Goal: Task Accomplishment & Management: Complete application form

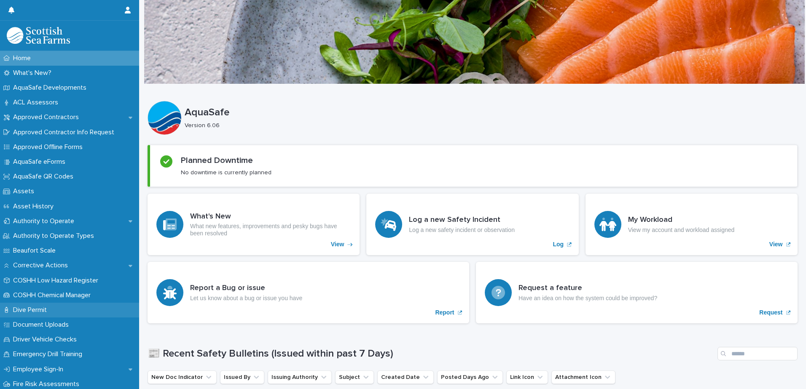
click at [25, 310] on p "Dive Permit" at bounding box center [32, 310] width 44 height 8
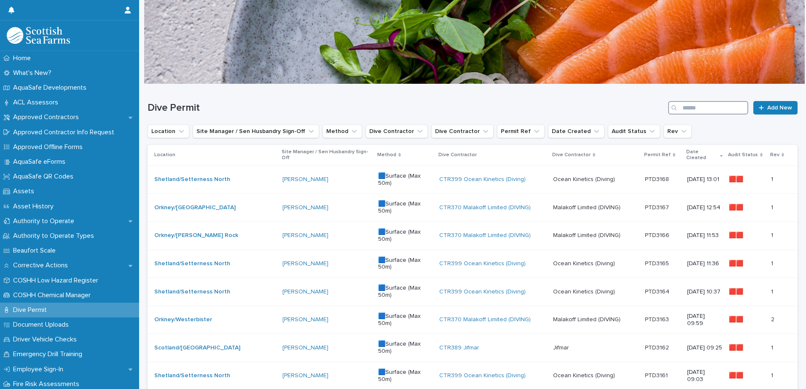
click at [710, 107] on input "Search" at bounding box center [708, 107] width 80 height 13
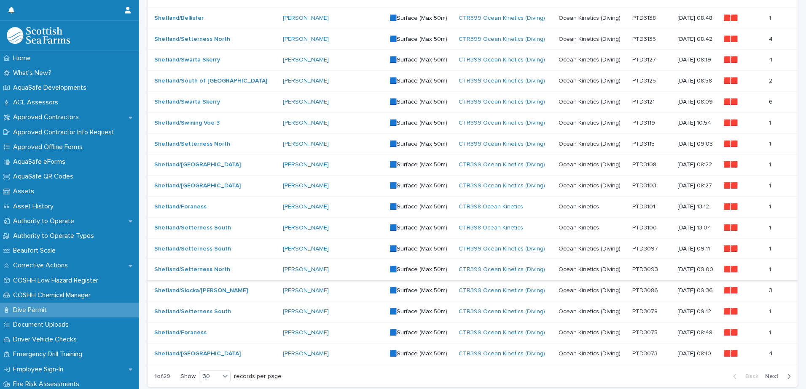
scroll to position [464, 0]
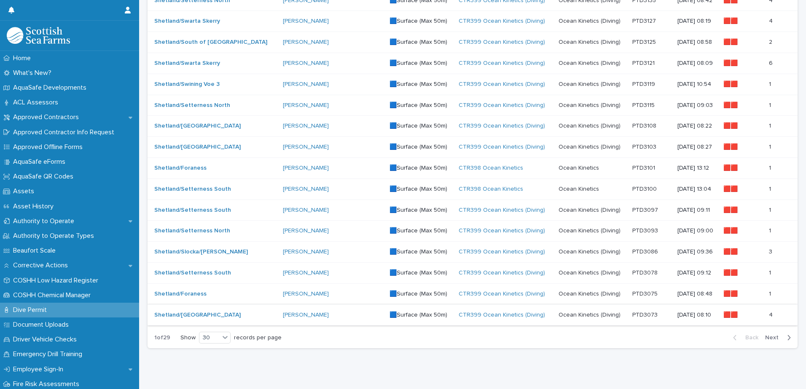
type input "*****"
click at [642, 318] on p at bounding box center [651, 315] width 38 height 7
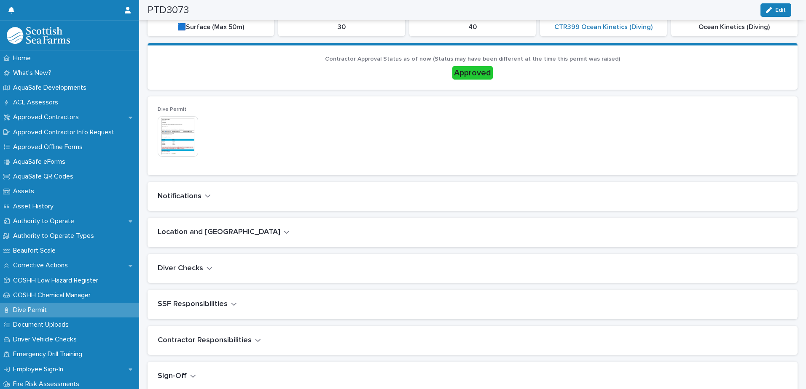
scroll to position [211, 0]
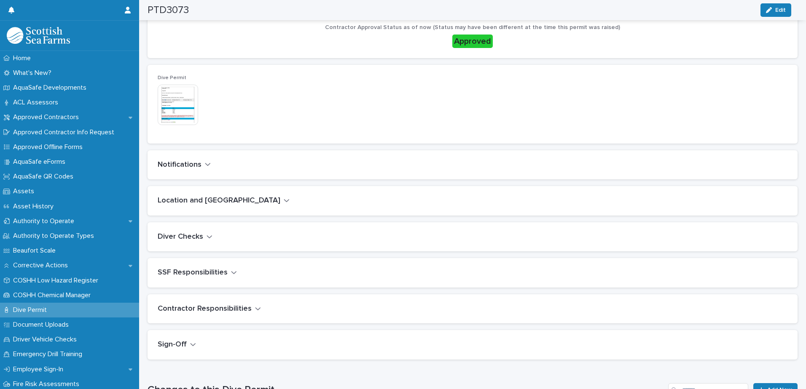
click at [284, 203] on icon "button" at bounding box center [287, 201] width 6 height 8
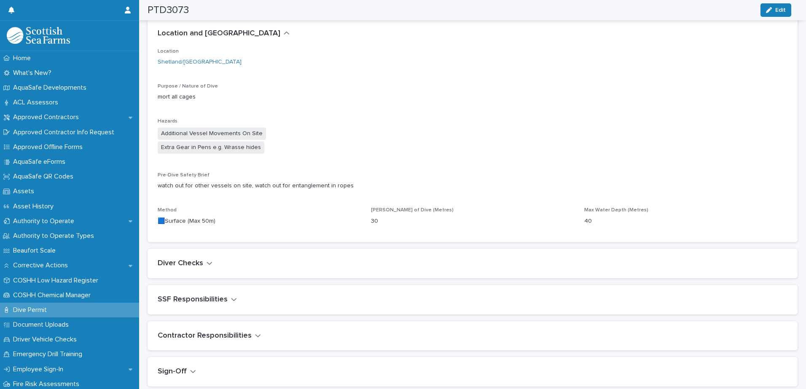
scroll to position [392, 0]
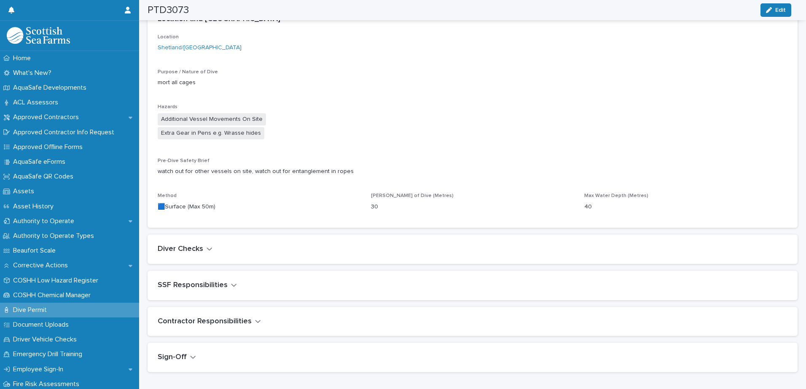
click at [211, 251] on icon "button" at bounding box center [209, 249] width 6 height 8
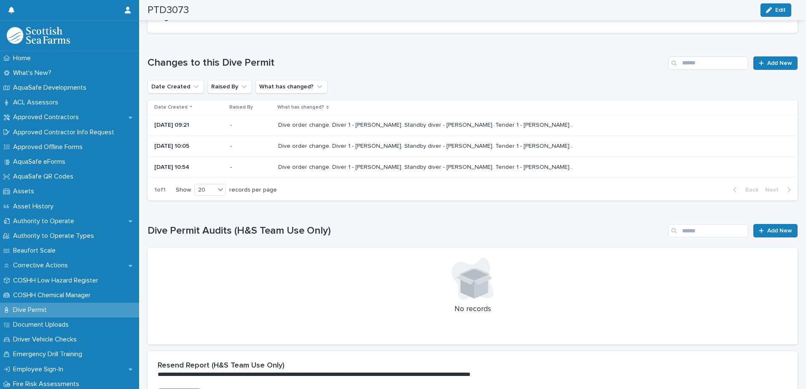
scroll to position [927, 0]
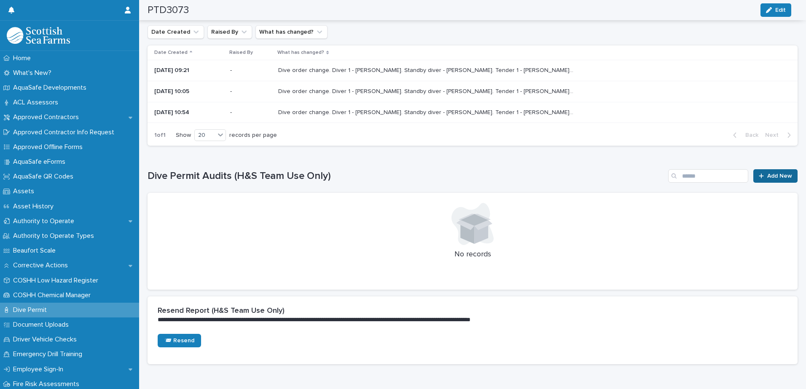
click at [770, 177] on span "Add New" at bounding box center [779, 176] width 25 height 6
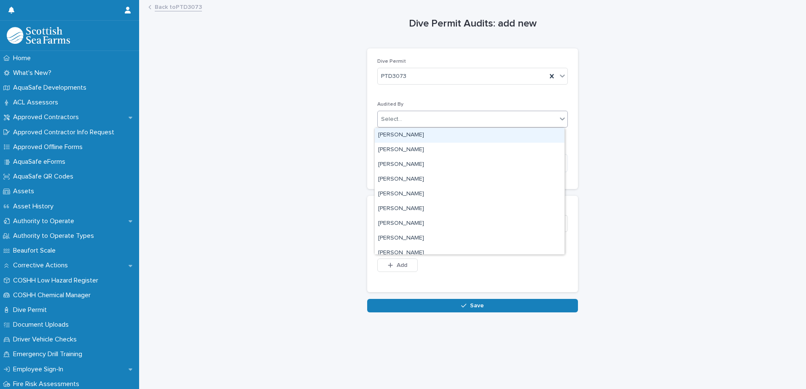
click at [415, 123] on div "Select..." at bounding box center [467, 120] width 179 height 14
type input "********"
click at [396, 137] on div "[PERSON_NAME]" at bounding box center [470, 135] width 190 height 15
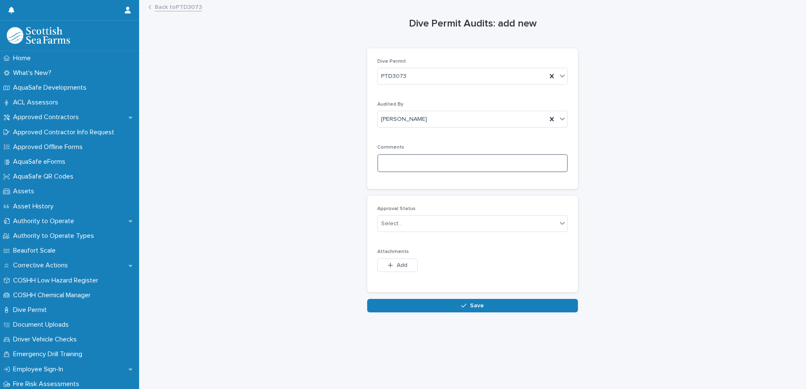
click at [418, 163] on textarea at bounding box center [472, 163] width 190 height 18
paste textarea "**********"
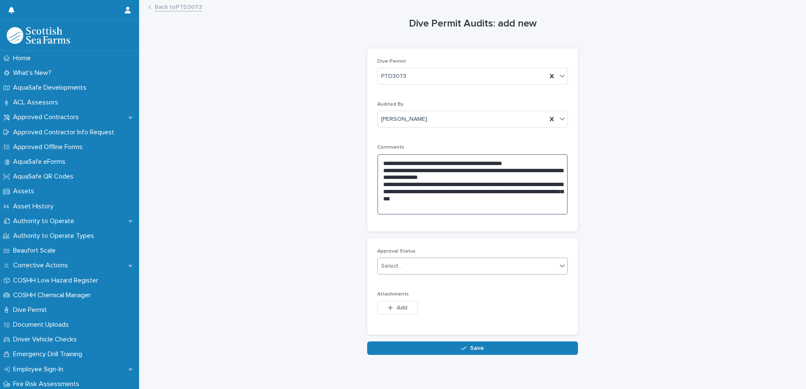
type textarea "**********"
click at [403, 268] on div "Select..." at bounding box center [467, 267] width 179 height 14
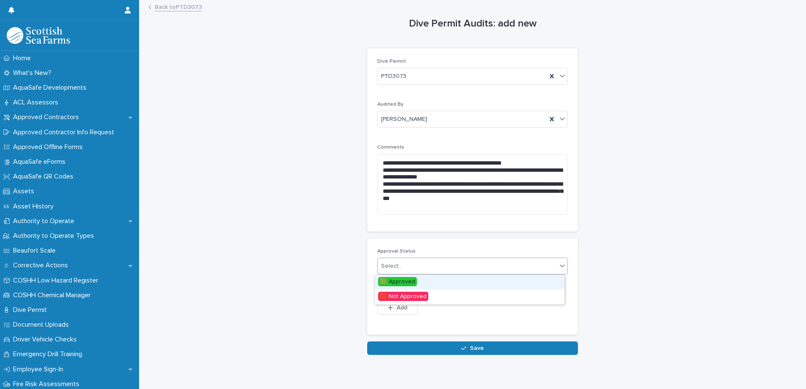
click at [399, 279] on span "🟩 Approved" at bounding box center [397, 281] width 39 height 9
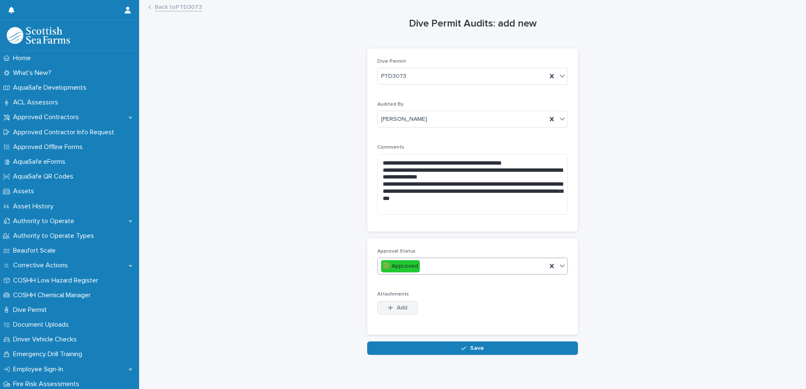
click at [397, 308] on span "Add" at bounding box center [402, 308] width 11 height 6
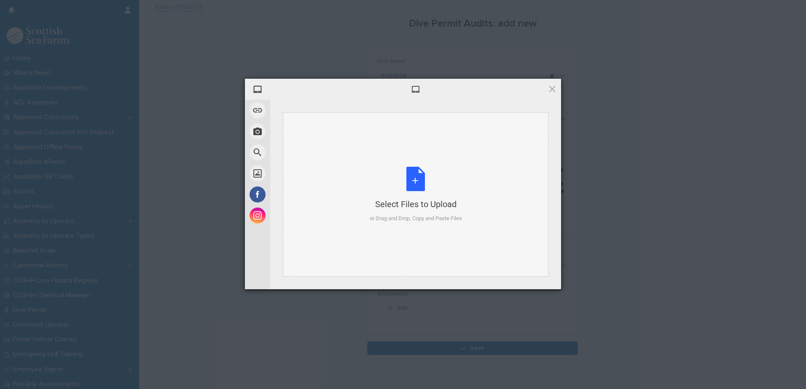
click at [410, 188] on div "Select Files to Upload or Drag and Drop, Copy and Paste Files" at bounding box center [416, 195] width 92 height 56
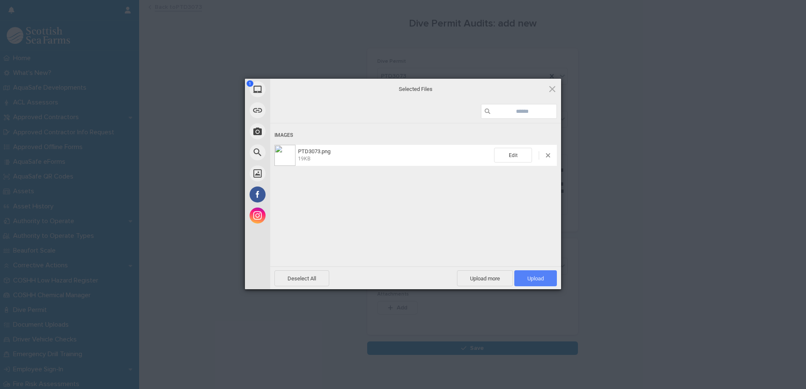
click at [532, 279] on span "Upload 1" at bounding box center [535, 279] width 16 height 6
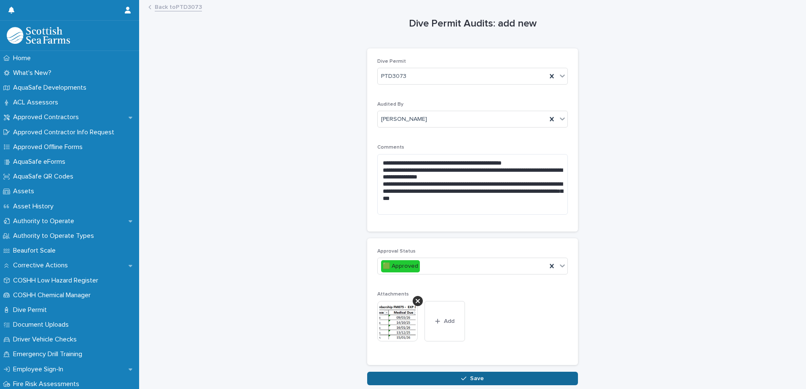
click at [470, 380] on span "Save" at bounding box center [477, 379] width 14 height 6
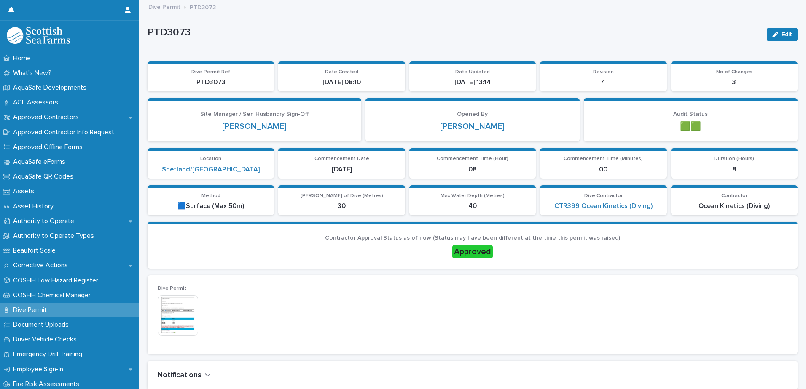
click at [157, 8] on link "Dive Permit" at bounding box center [164, 7] width 32 height 10
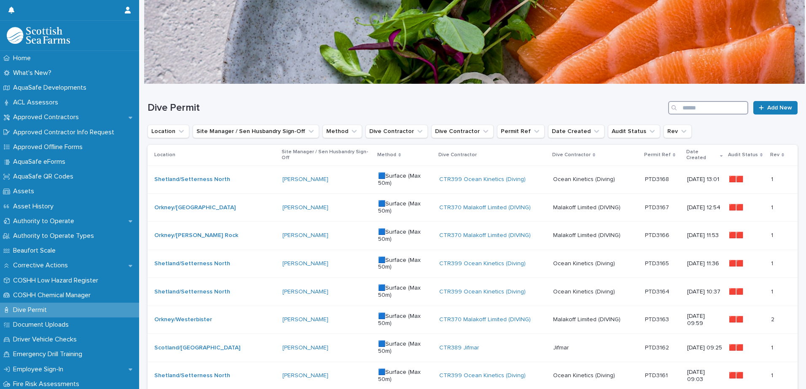
click at [717, 107] on input "Search" at bounding box center [708, 107] width 80 height 13
type input "*****"
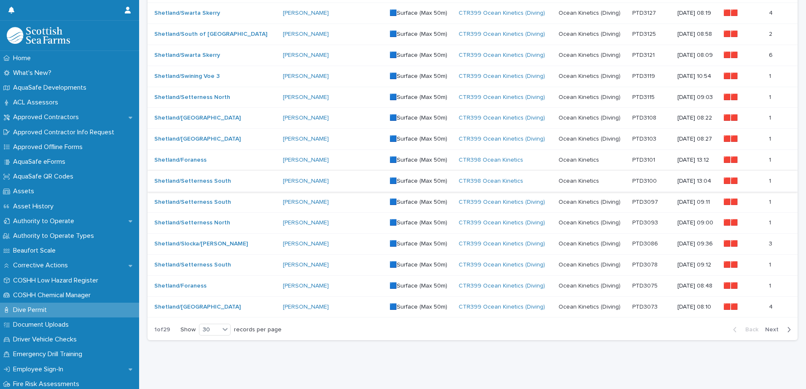
scroll to position [478, 0]
click at [645, 262] on p at bounding box center [651, 265] width 38 height 7
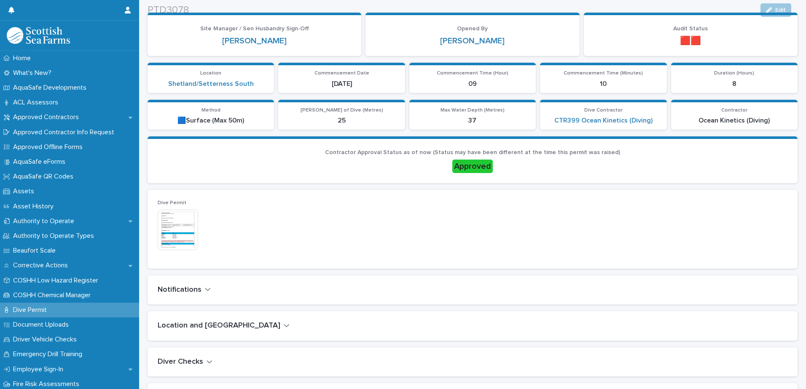
scroll to position [169, 0]
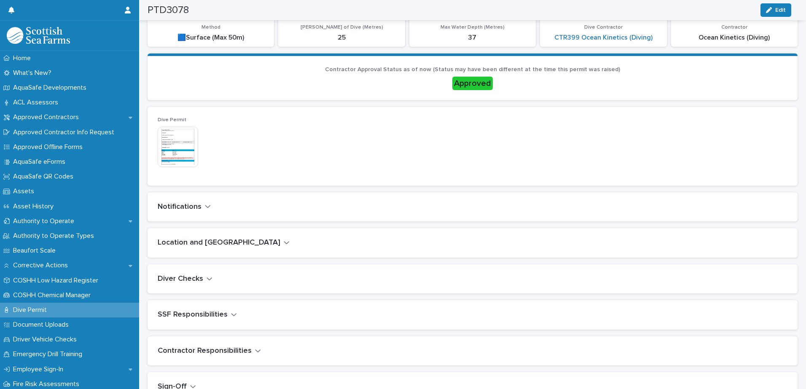
click at [203, 206] on button "Notifications" at bounding box center [184, 207] width 53 height 9
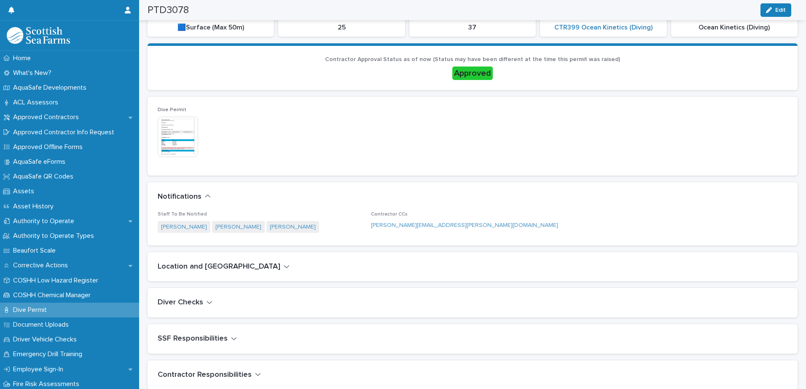
scroll to position [188, 0]
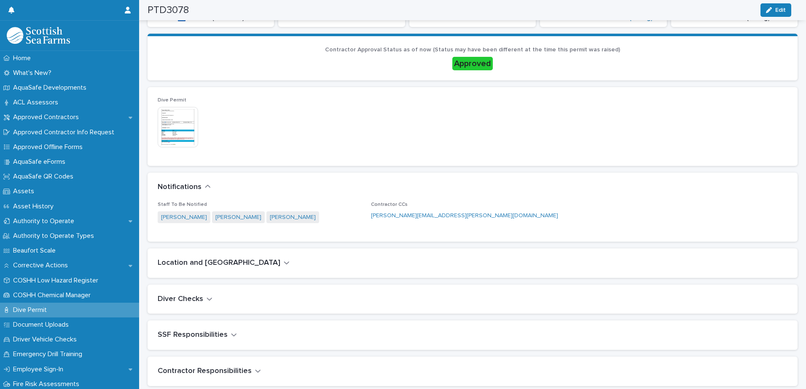
click at [284, 261] on icon "button" at bounding box center [287, 263] width 6 height 8
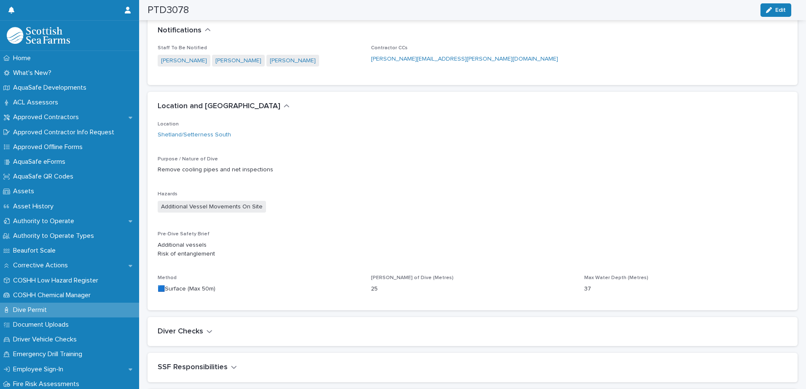
scroll to position [367, 0]
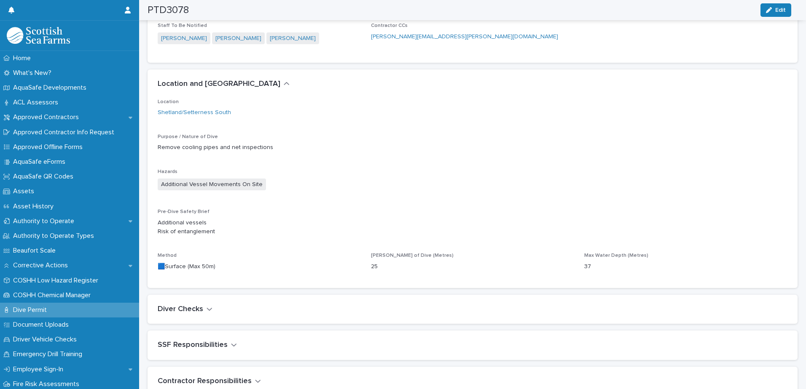
click at [209, 308] on icon "button" at bounding box center [209, 310] width 6 height 8
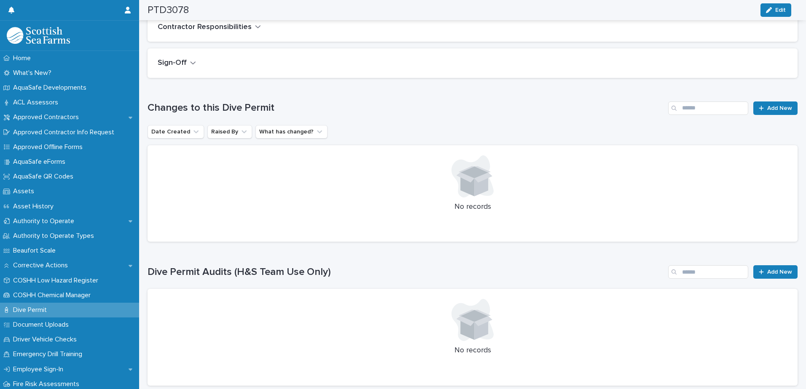
scroll to position [885, 0]
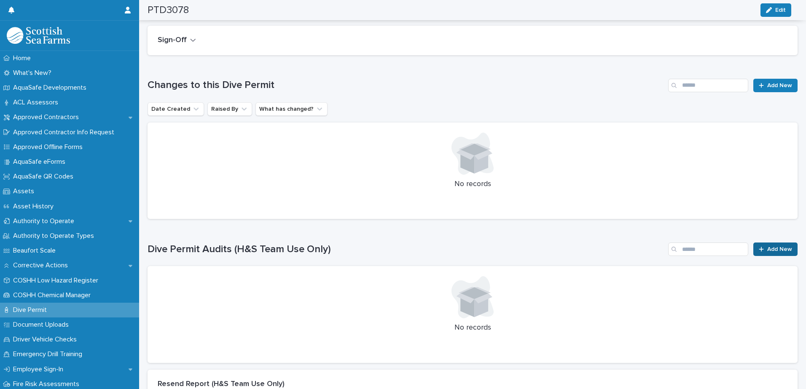
click at [769, 249] on span "Add New" at bounding box center [779, 250] width 25 height 6
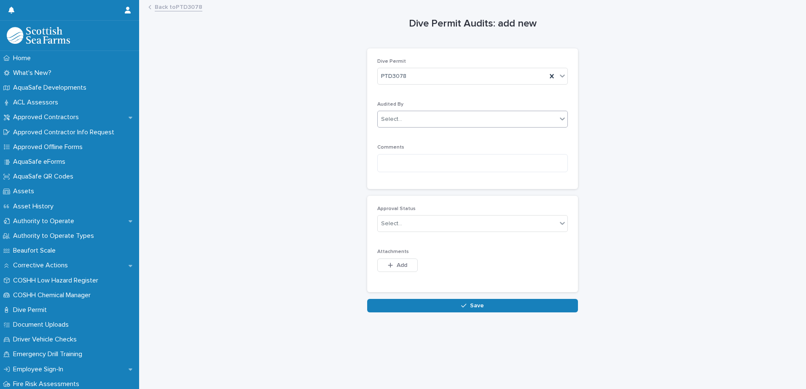
click at [395, 121] on div "Select..." at bounding box center [391, 119] width 21 height 9
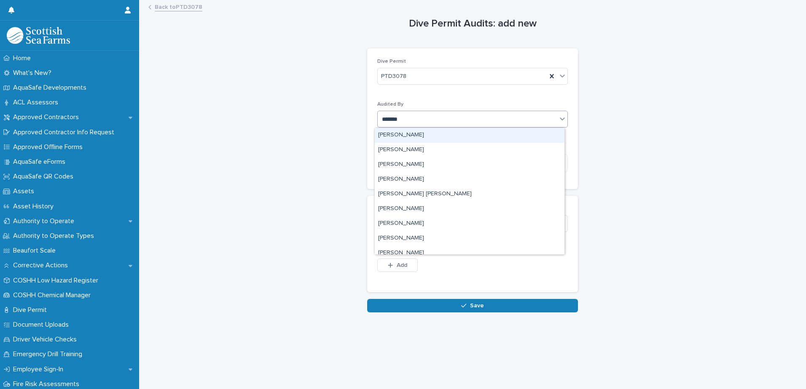
type input "********"
click at [394, 133] on div "[PERSON_NAME]" at bounding box center [470, 135] width 190 height 15
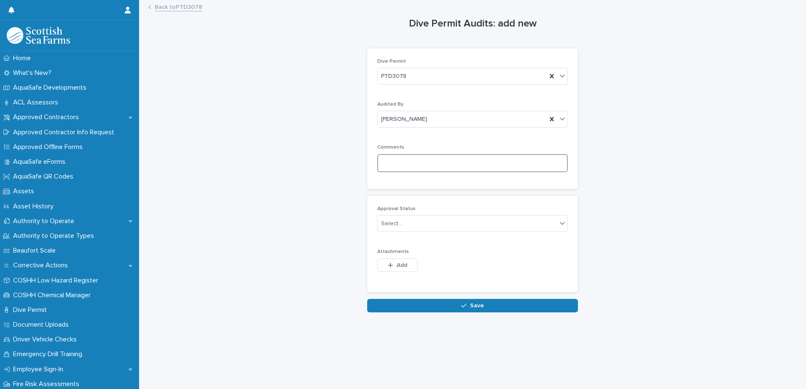
click at [393, 161] on textarea at bounding box center [472, 163] width 190 height 18
paste textarea "**********"
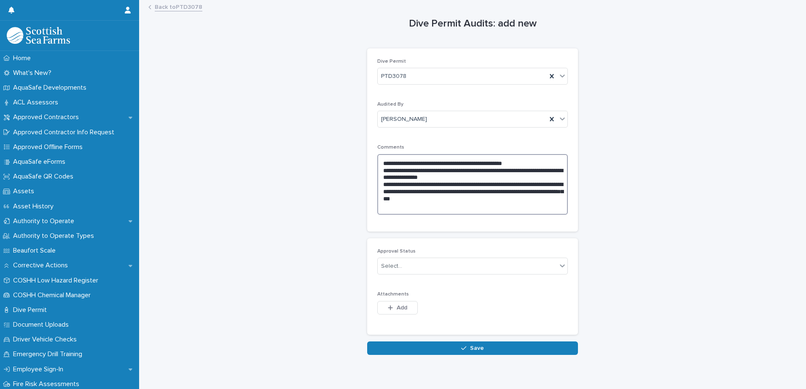
drag, startPoint x: 484, startPoint y: 180, endPoint x: 376, endPoint y: 173, distance: 108.1
click at [377, 173] on textarea "**********" at bounding box center [472, 184] width 190 height 61
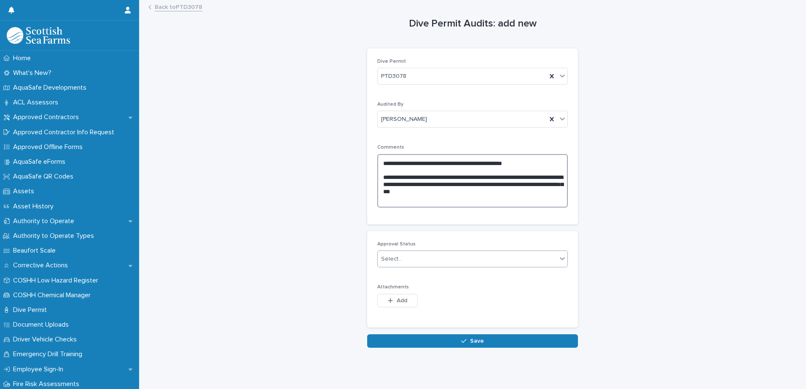
type textarea "**********"
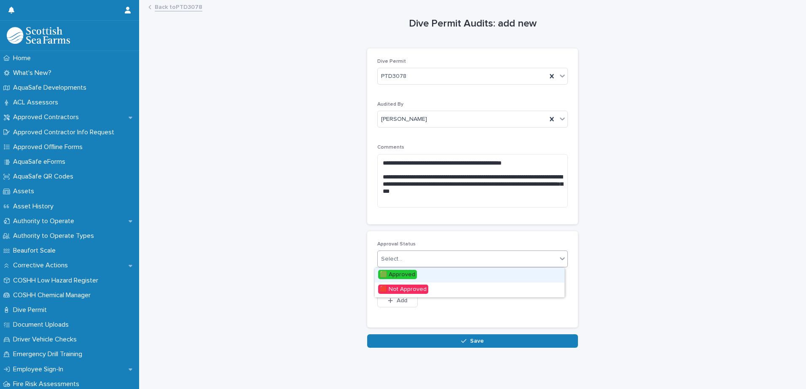
click at [403, 256] on input "text" at bounding box center [403, 259] width 1 height 7
click at [399, 273] on span "🟩 Approved" at bounding box center [397, 274] width 39 height 9
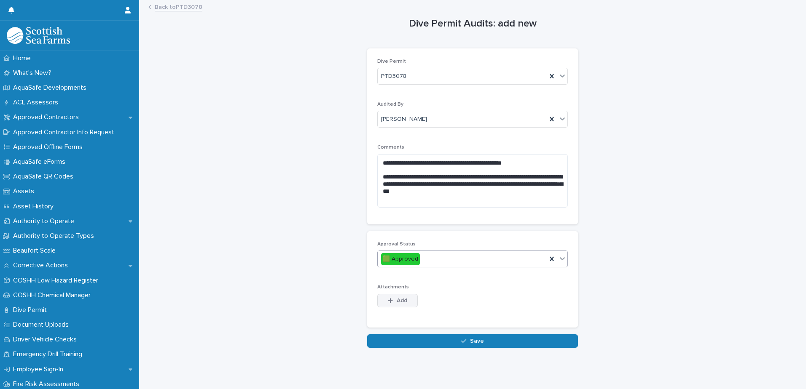
click at [405, 300] on button "Add" at bounding box center [397, 300] width 40 height 13
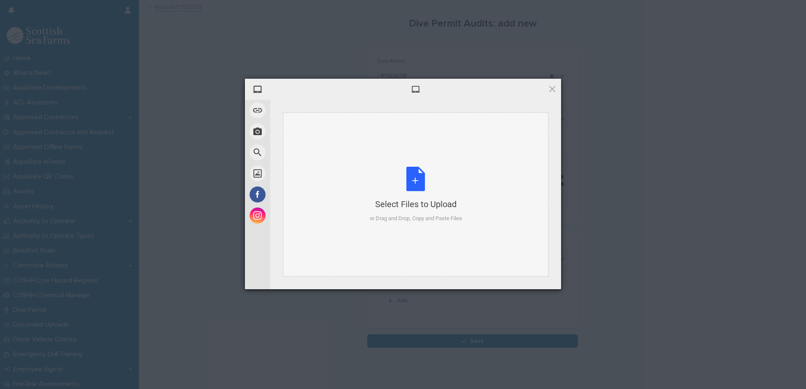
click at [411, 185] on div "Select Files to Upload or Drag and Drop, Copy and Paste Files" at bounding box center [416, 195] width 92 height 56
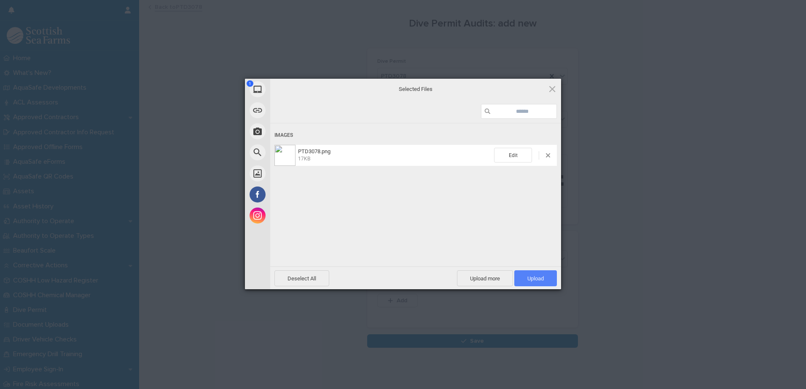
click at [537, 278] on span "Upload 1" at bounding box center [535, 279] width 16 height 6
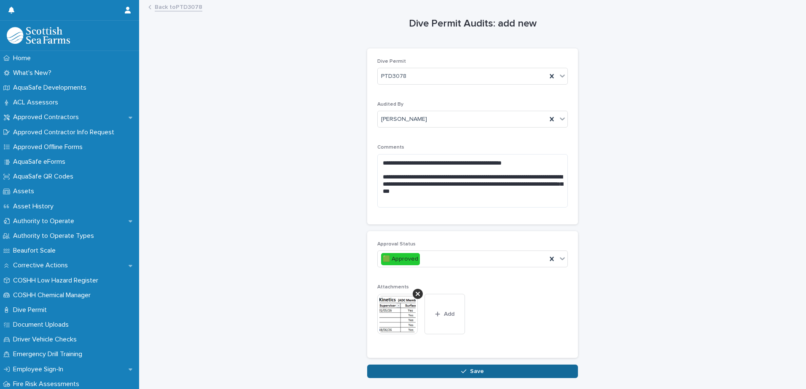
click at [475, 370] on span "Save" at bounding box center [477, 372] width 14 height 6
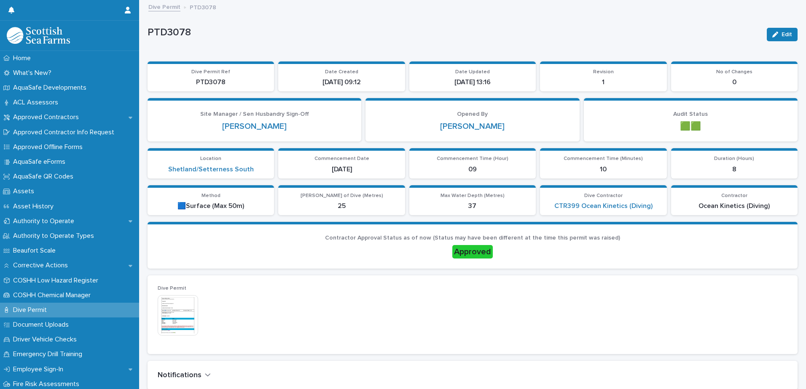
click at [164, 8] on link "Dive Permit" at bounding box center [164, 7] width 32 height 10
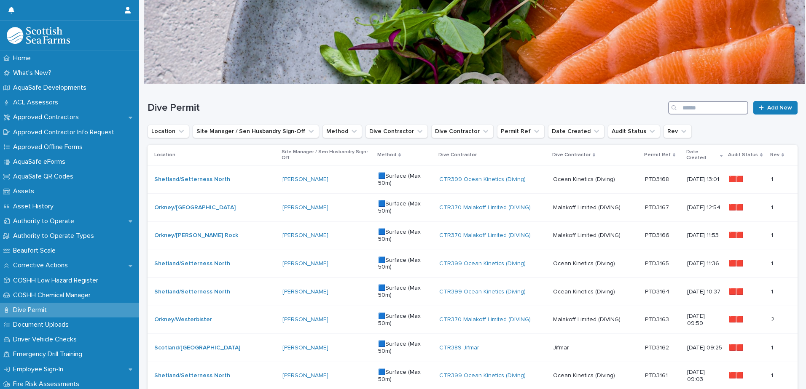
click at [726, 107] on input "Search" at bounding box center [708, 107] width 80 height 13
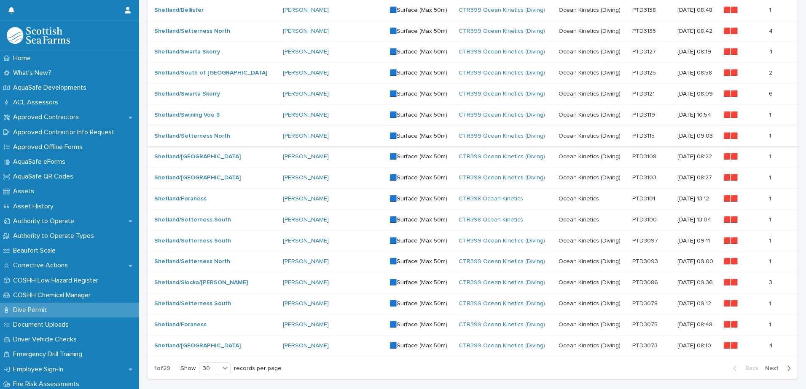
scroll to position [478, 0]
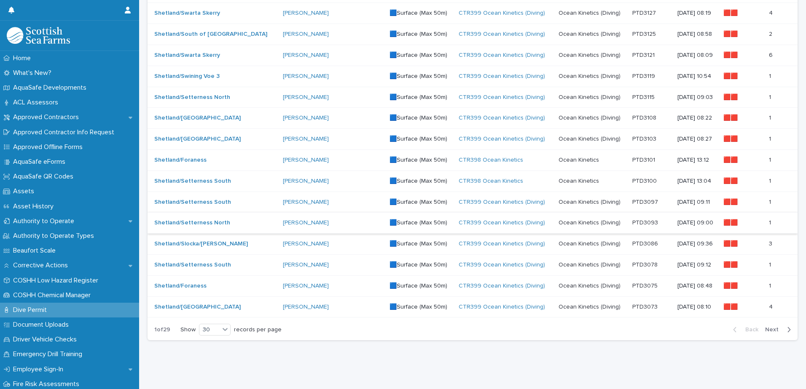
type input "*****"
click at [641, 220] on p at bounding box center [651, 223] width 38 height 7
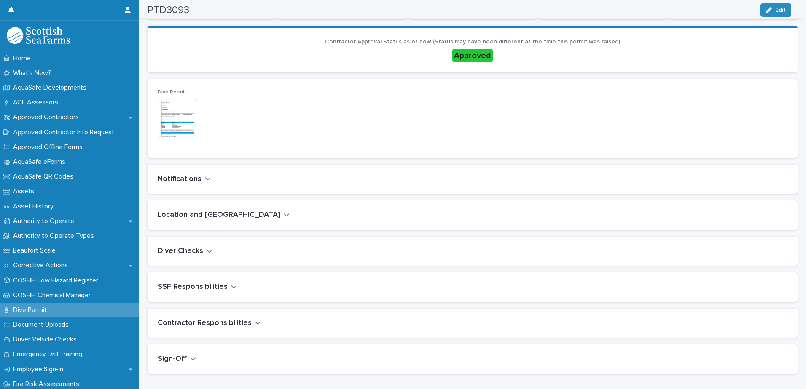
scroll to position [211, 0]
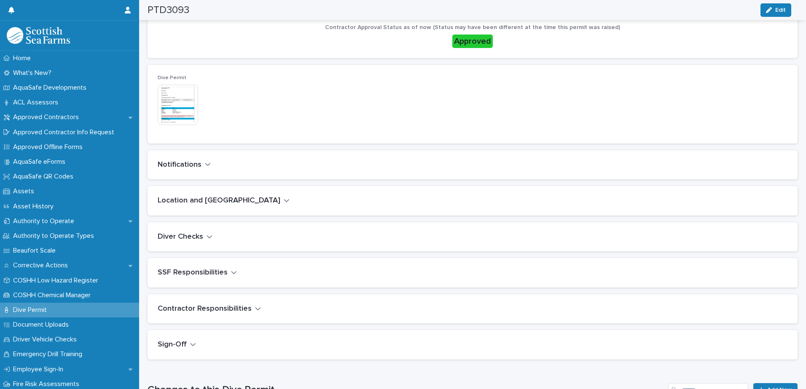
click at [284, 202] on icon "button" at bounding box center [287, 201] width 6 height 8
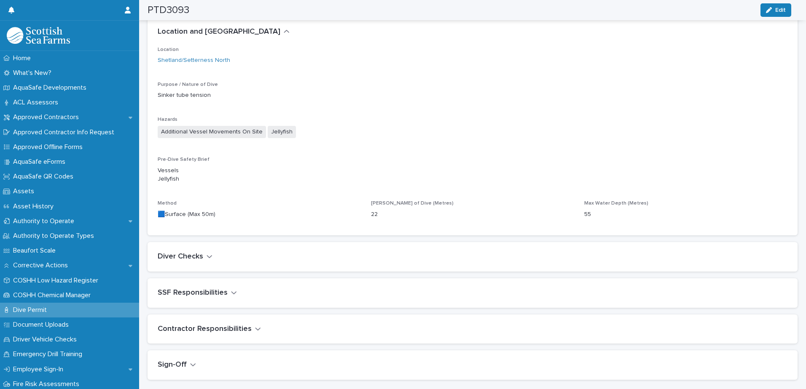
scroll to position [389, 0]
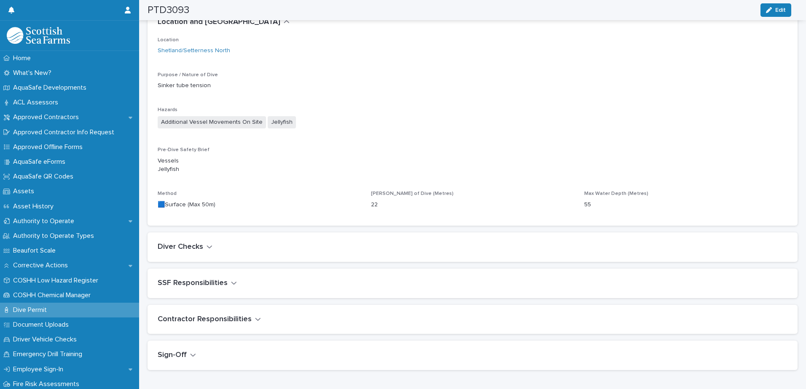
click at [206, 247] on icon "button" at bounding box center [209, 247] width 6 height 8
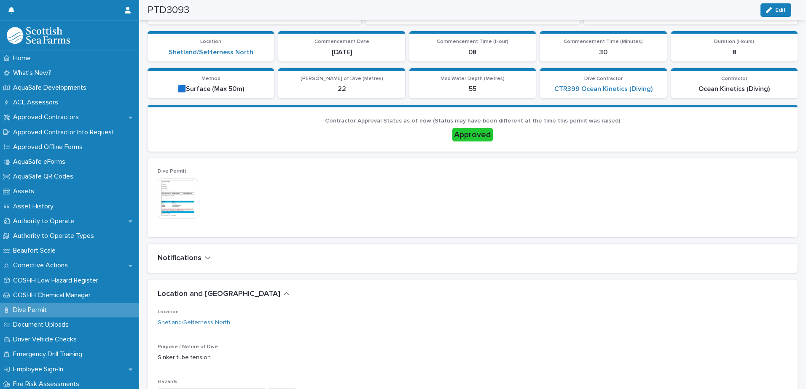
scroll to position [106, 0]
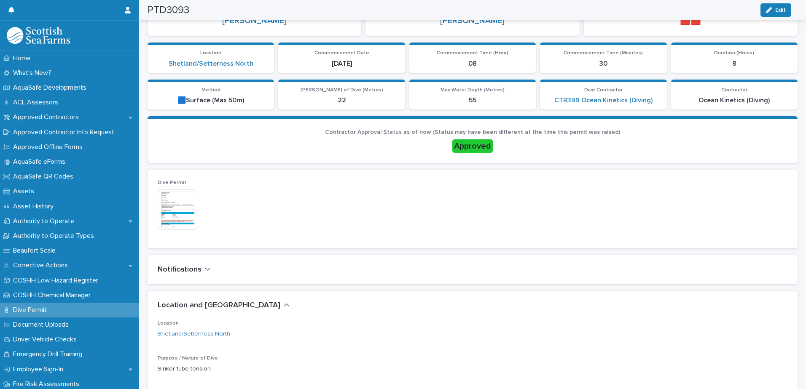
click at [186, 210] on img at bounding box center [178, 210] width 40 height 40
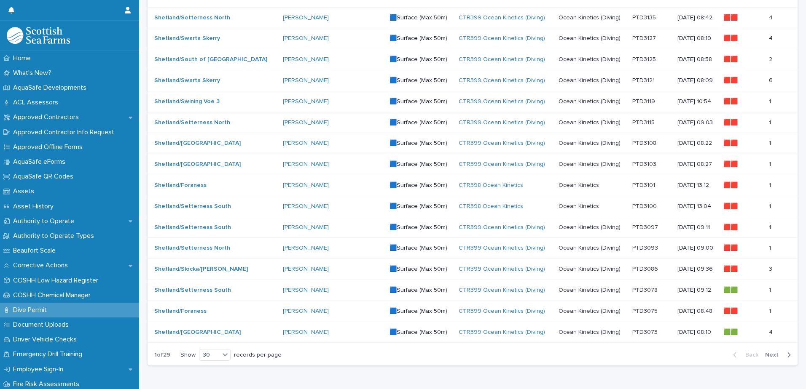
scroll to position [464, 0]
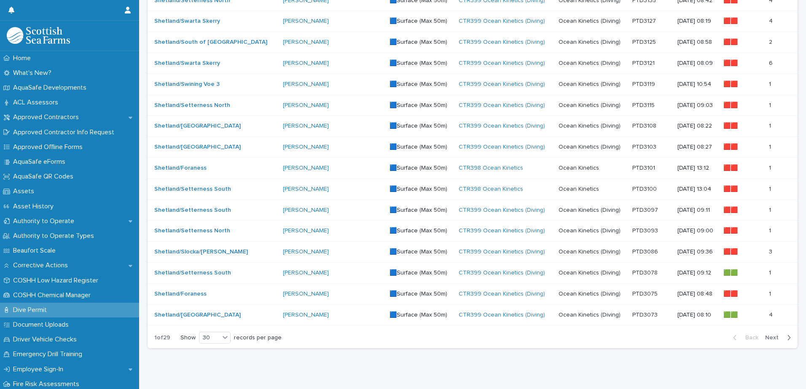
click at [638, 231] on p at bounding box center [651, 231] width 38 height 7
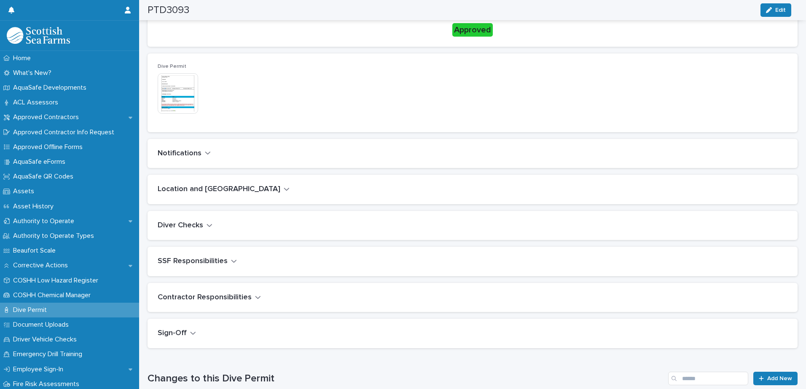
scroll to position [212, 0]
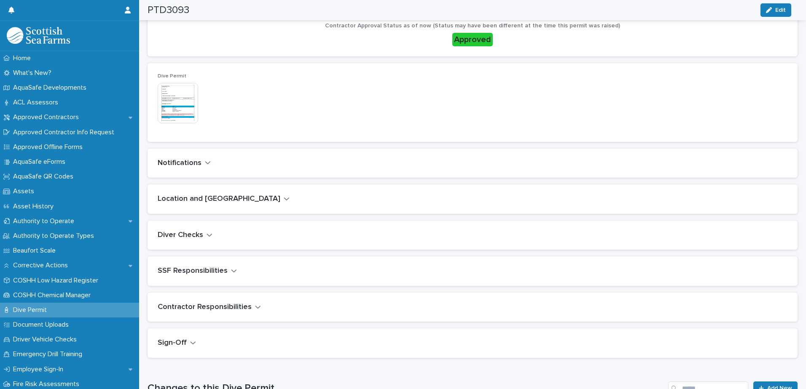
click at [284, 201] on icon "button" at bounding box center [287, 199] width 6 height 8
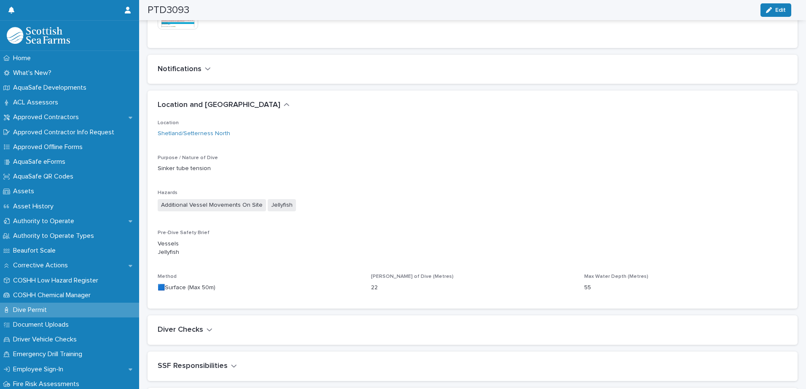
scroll to position [307, 0]
click at [209, 330] on icon "button" at bounding box center [209, 330] width 5 height 3
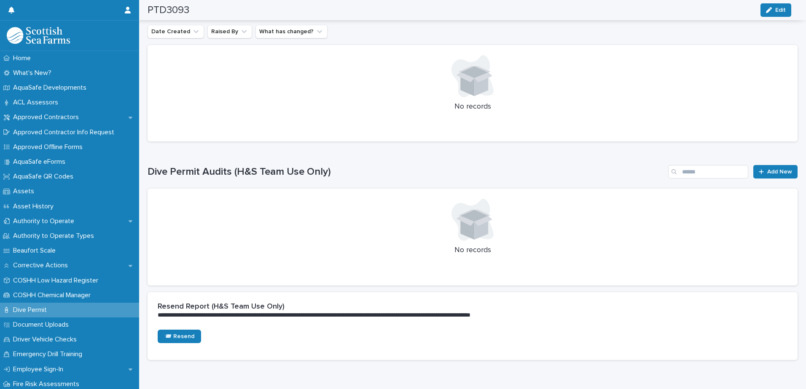
scroll to position [925, 0]
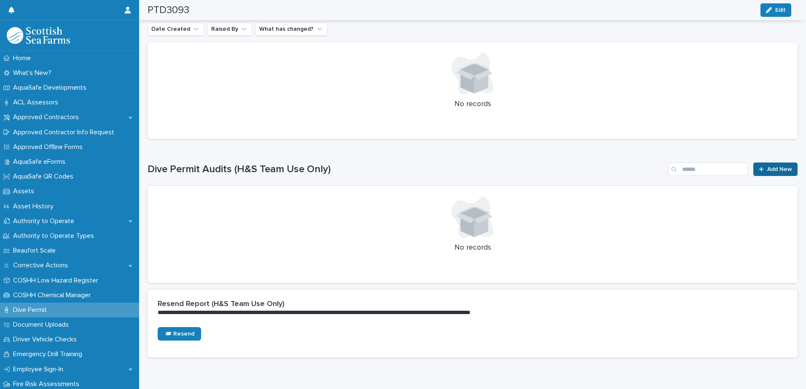
click at [775, 169] on span "Add New" at bounding box center [779, 169] width 25 height 6
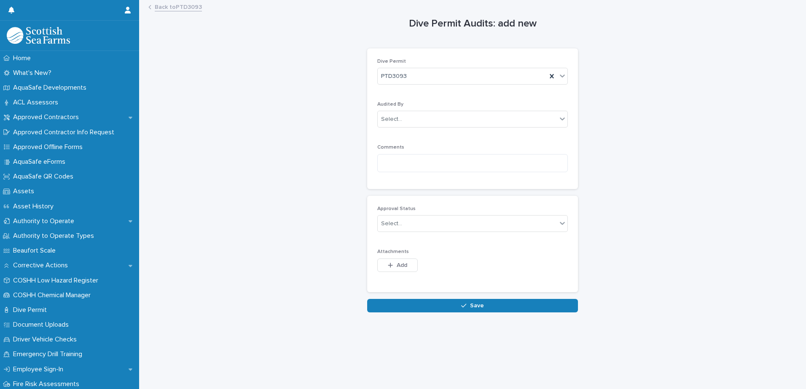
click at [190, 7] on link "Back to PTD3093" at bounding box center [178, 7] width 47 height 10
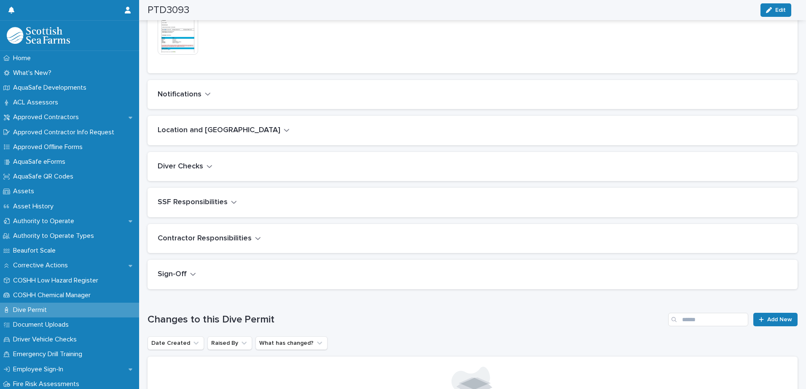
scroll to position [295, 0]
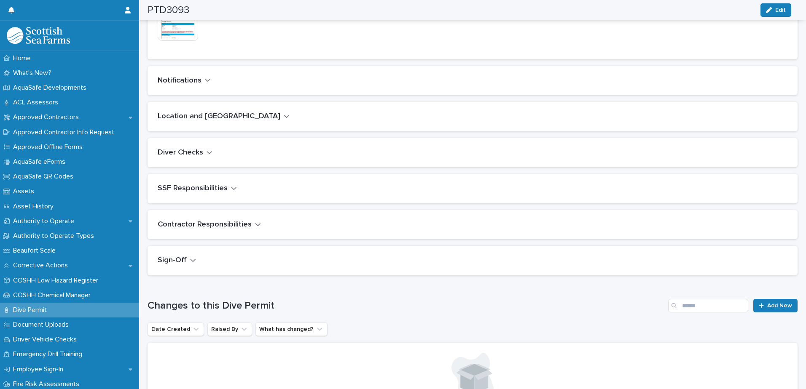
click at [211, 153] on icon "button" at bounding box center [209, 153] width 6 height 8
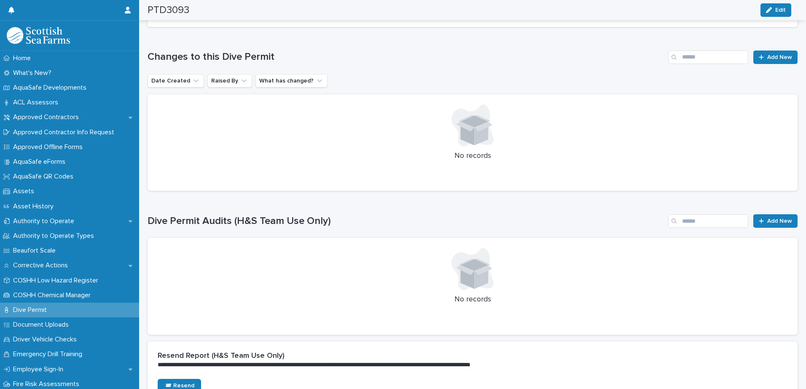
scroll to position [759, 0]
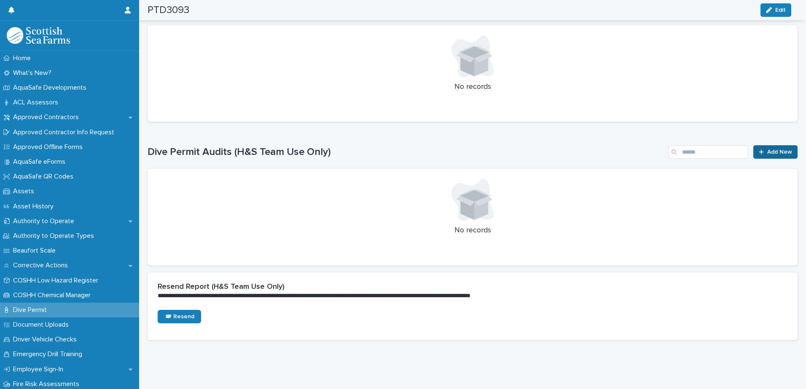
click at [767, 149] on span "Add New" at bounding box center [779, 152] width 25 height 6
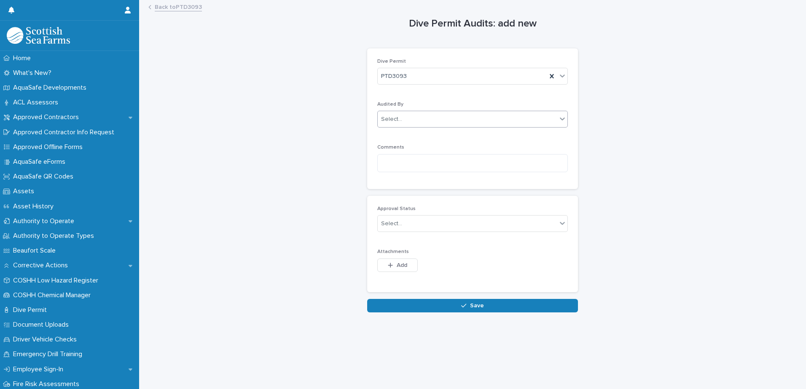
click at [419, 119] on div "Select..." at bounding box center [467, 120] width 179 height 14
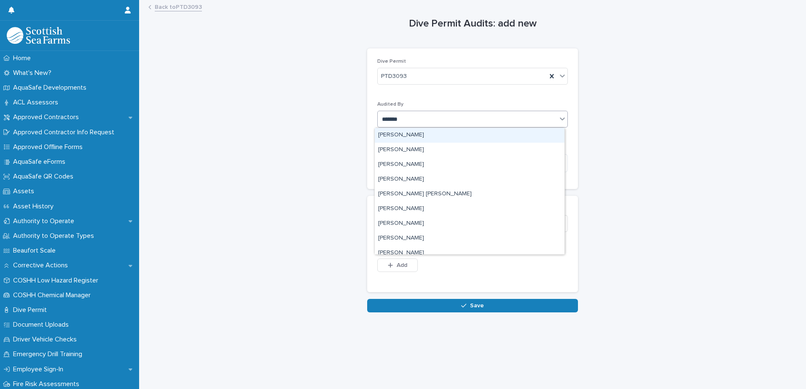
type input "********"
click at [403, 135] on div "[PERSON_NAME]" at bounding box center [470, 135] width 190 height 15
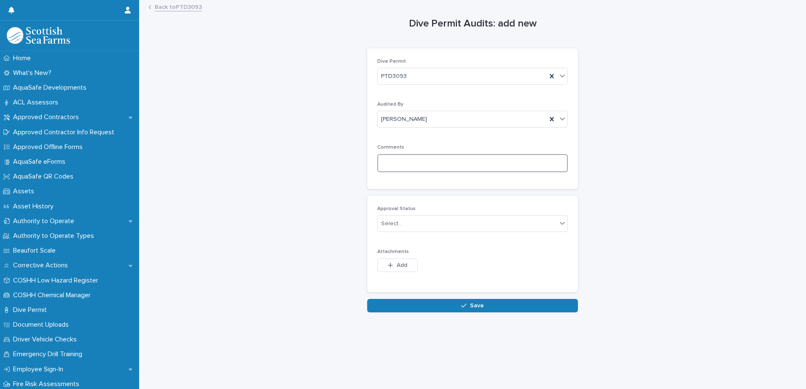
click at [417, 166] on textarea at bounding box center [472, 163] width 190 height 18
paste textarea "**********"
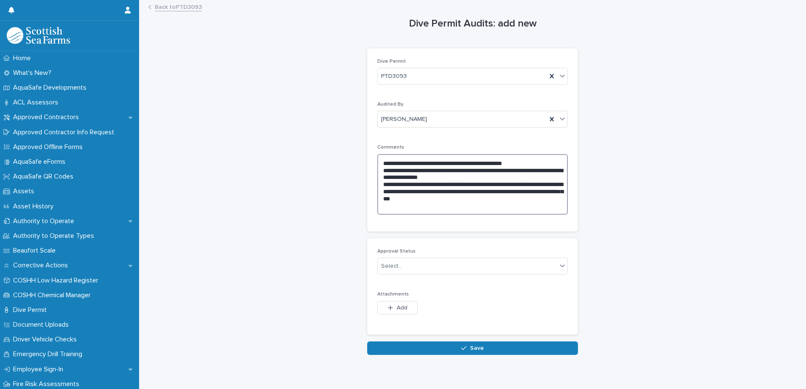
drag, startPoint x: 475, startPoint y: 180, endPoint x: 367, endPoint y: 169, distance: 108.9
click at [367, 169] on div "**********" at bounding box center [472, 139] width 211 height 183
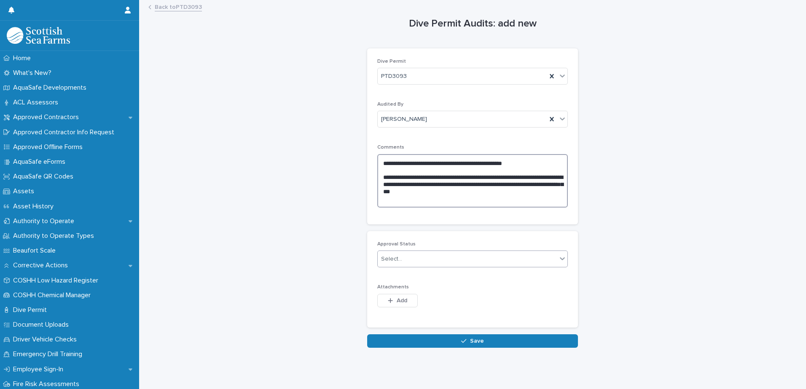
type textarea "**********"
click at [398, 263] on div "Select..." at bounding box center [391, 259] width 21 height 9
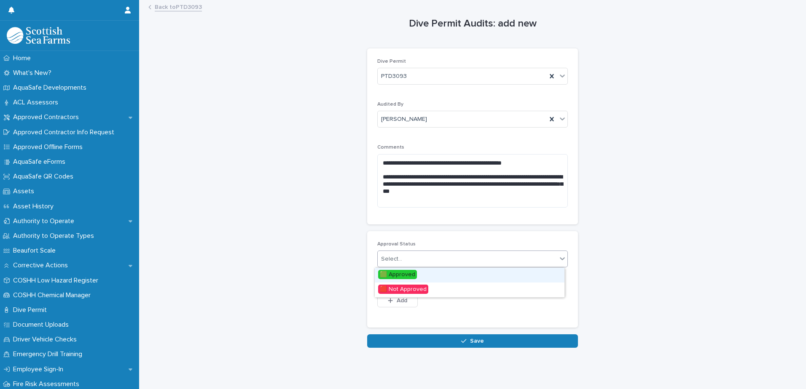
click at [394, 269] on div "🟩 Approved" at bounding box center [470, 275] width 190 height 15
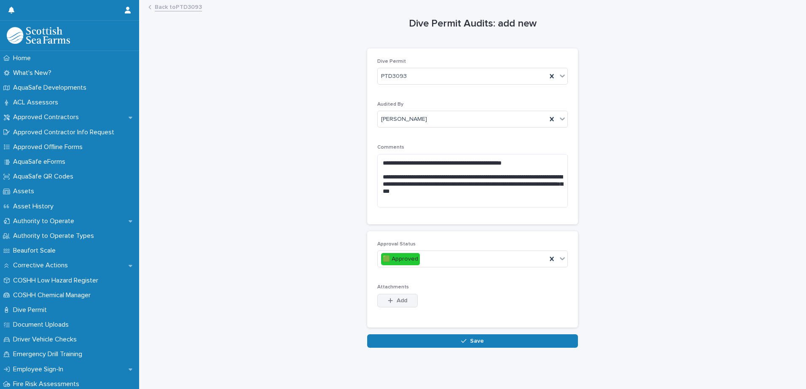
click at [408, 297] on button "Add" at bounding box center [397, 300] width 40 height 13
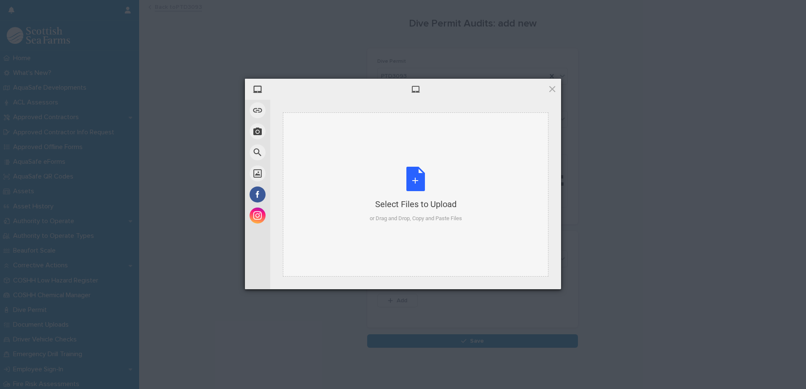
click at [414, 184] on div "Select Files to Upload or Drag and Drop, Copy and Paste Files" at bounding box center [416, 195] width 92 height 56
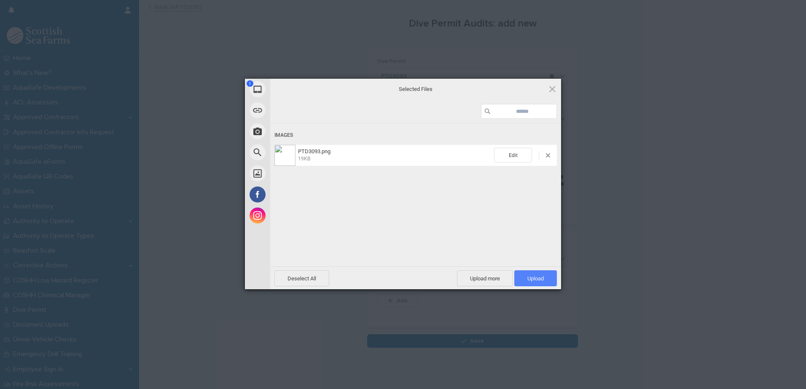
click at [538, 276] on span "Upload 1" at bounding box center [535, 279] width 16 height 6
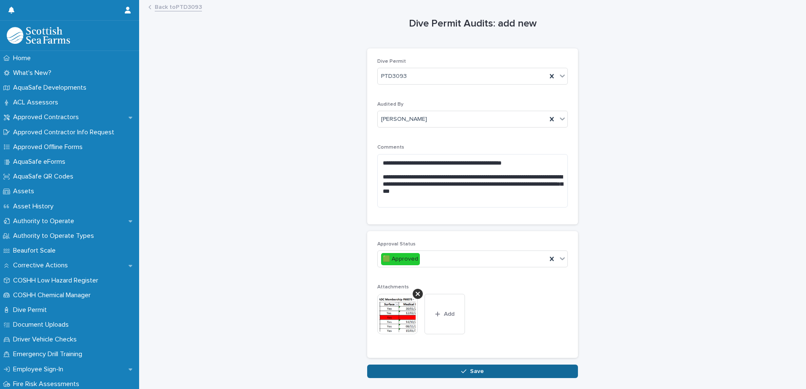
click at [471, 372] on span "Save" at bounding box center [477, 372] width 14 height 6
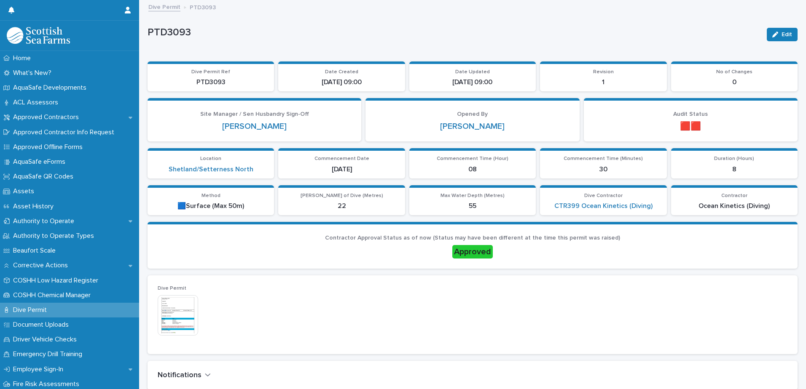
click at [167, 8] on link "Dive Permit" at bounding box center [164, 7] width 32 height 10
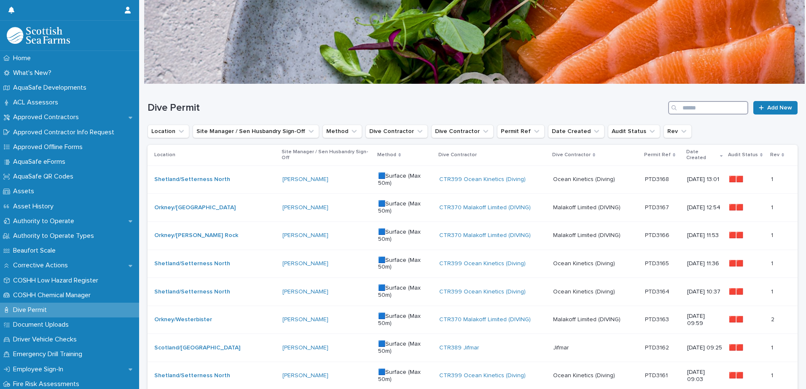
click at [705, 110] on input "Search" at bounding box center [708, 107] width 80 height 13
type input "*****"
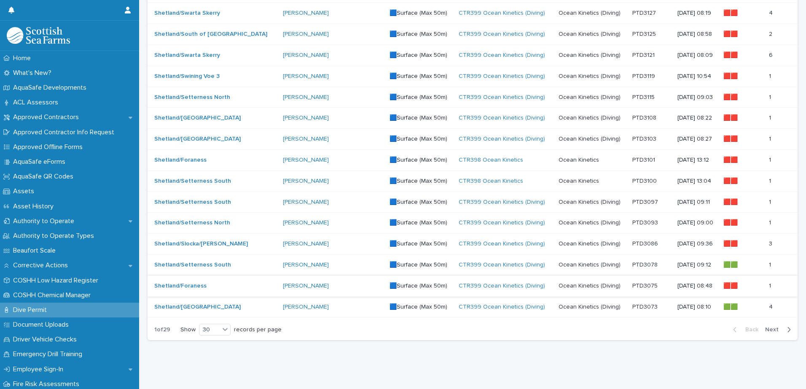
scroll to position [478, 0]
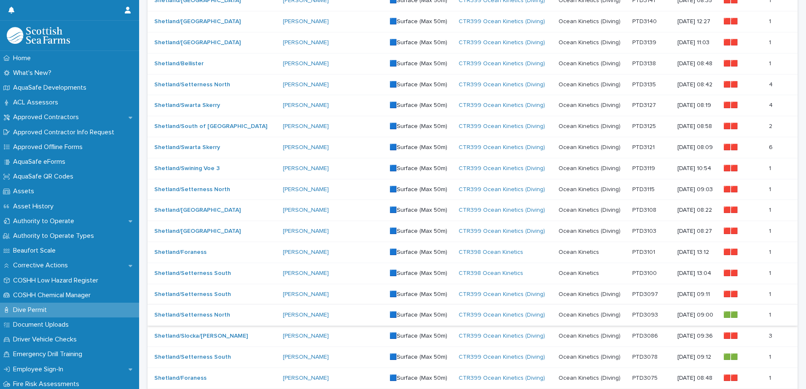
scroll to position [421, 0]
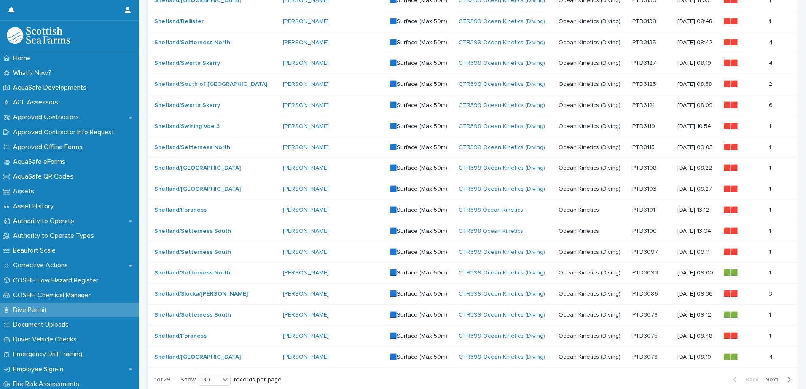
click at [637, 229] on p at bounding box center [651, 231] width 38 height 7
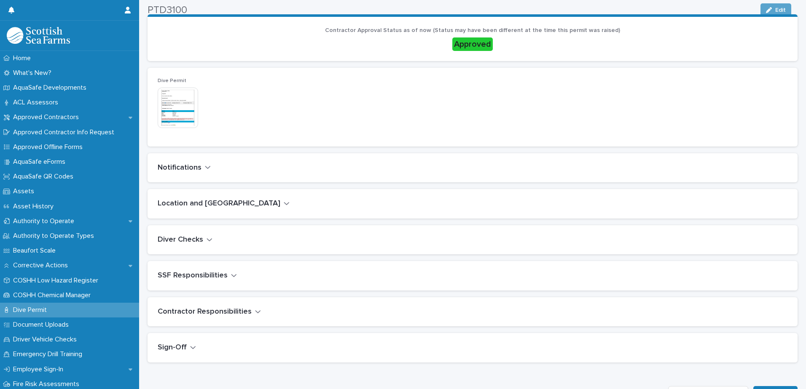
scroll to position [211, 0]
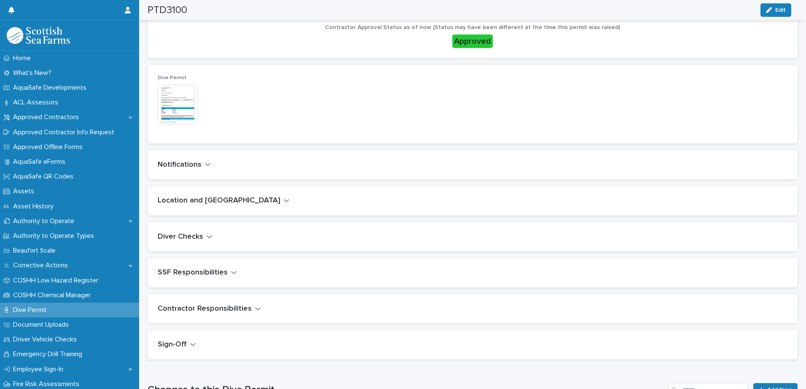
click at [207, 163] on icon "button" at bounding box center [208, 165] width 6 height 8
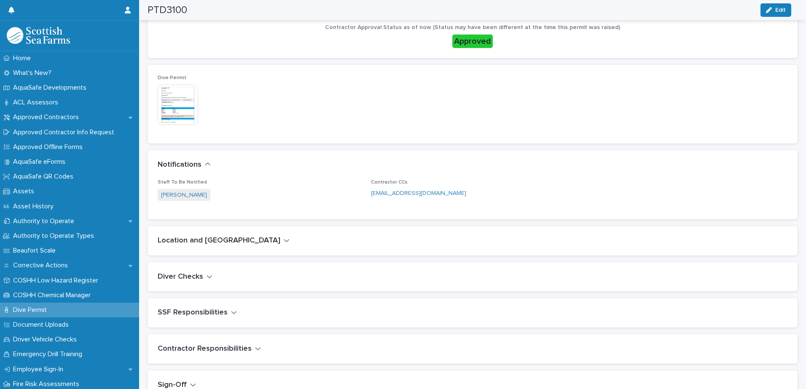
click at [284, 240] on icon "button" at bounding box center [286, 240] width 5 height 3
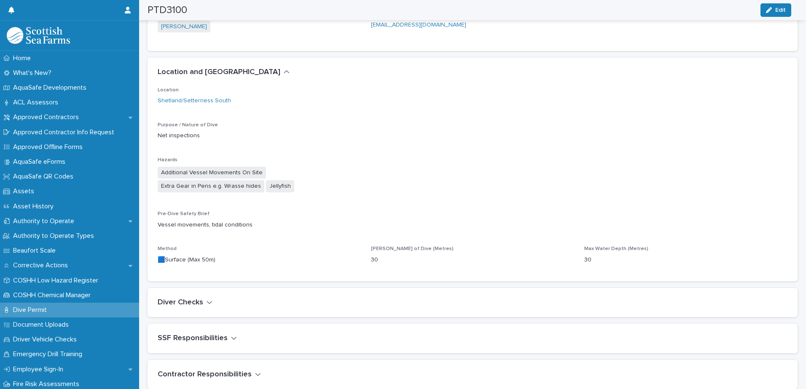
scroll to position [392, 0]
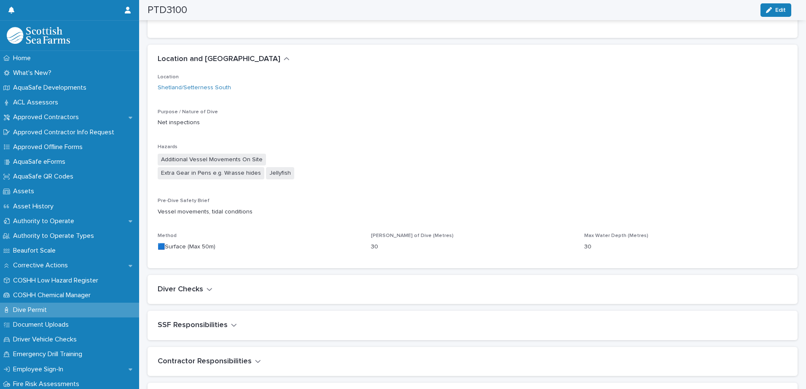
click at [207, 289] on icon "button" at bounding box center [209, 290] width 6 height 8
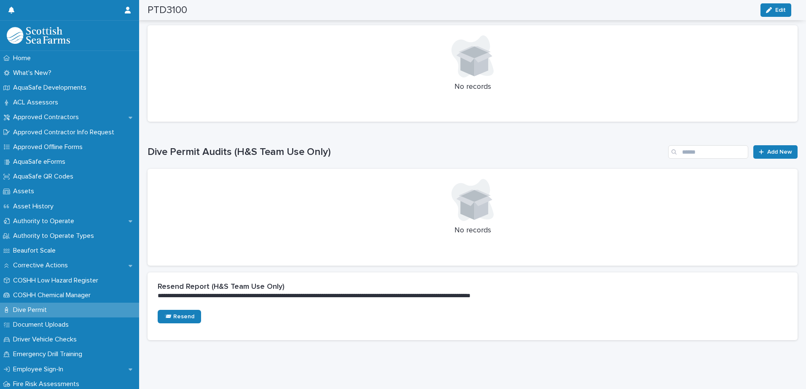
scroll to position [994, 0]
click at [776, 145] on link "Add New" at bounding box center [775, 151] width 44 height 13
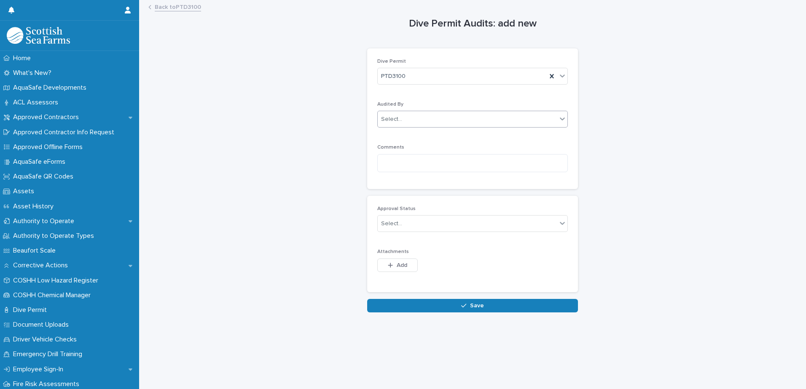
click at [414, 119] on div "Select..." at bounding box center [467, 120] width 179 height 14
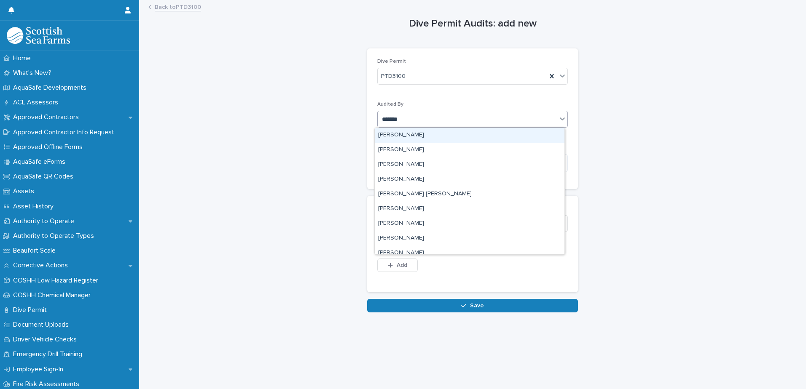
type input "********"
click at [389, 136] on div "[PERSON_NAME]" at bounding box center [470, 135] width 190 height 15
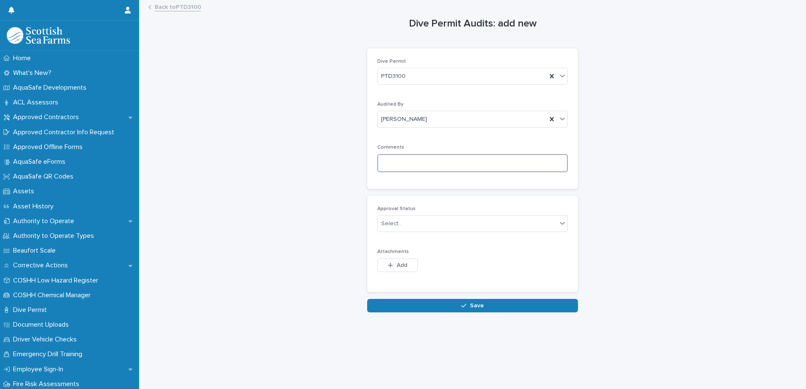
click at [443, 161] on textarea at bounding box center [472, 163] width 190 height 18
paste textarea "**********"
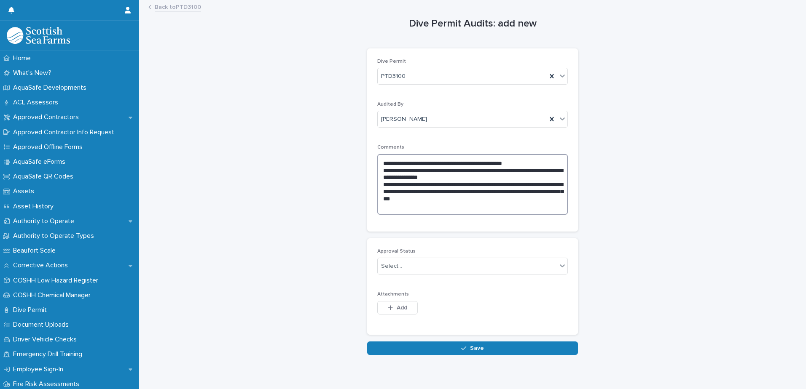
drag, startPoint x: 459, startPoint y: 177, endPoint x: 380, endPoint y: 166, distance: 79.9
click at [380, 166] on textarea "**********" at bounding box center [472, 184] width 190 height 61
drag, startPoint x: 474, startPoint y: 179, endPoint x: 374, endPoint y: 172, distance: 99.7
click at [377, 172] on textarea "**********" at bounding box center [472, 184] width 190 height 61
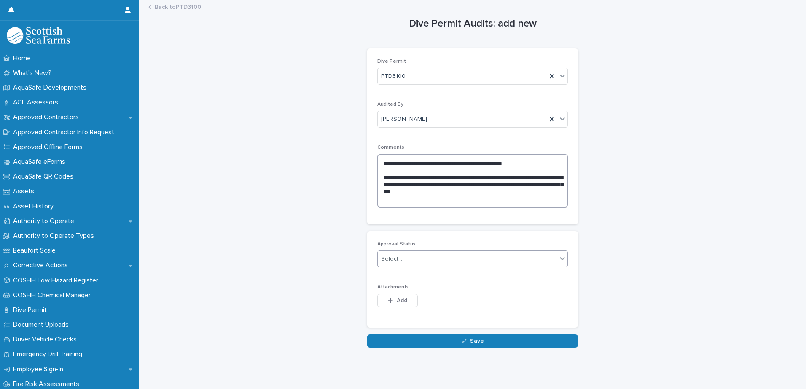
type textarea "**********"
click at [400, 260] on div "Select..." at bounding box center [467, 259] width 179 height 14
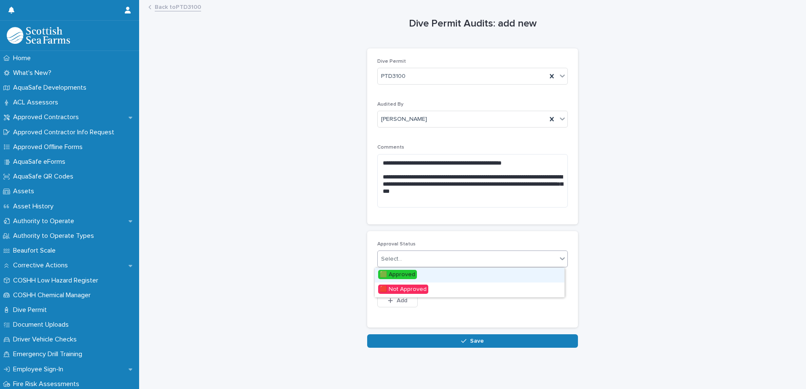
click at [401, 271] on span "🟩 Approved" at bounding box center [397, 274] width 39 height 9
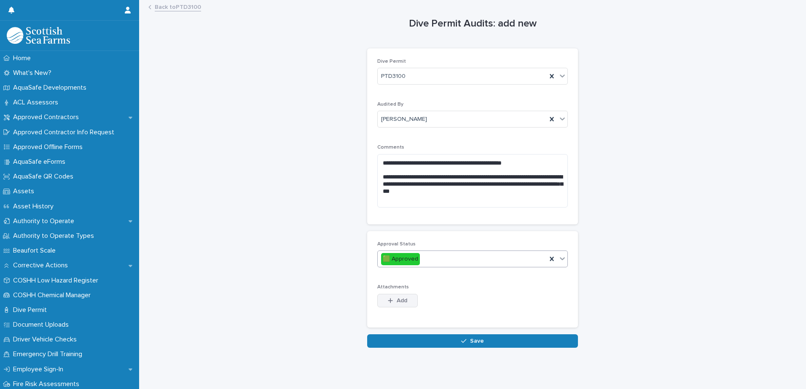
click at [397, 299] on span "Add" at bounding box center [402, 301] width 11 height 6
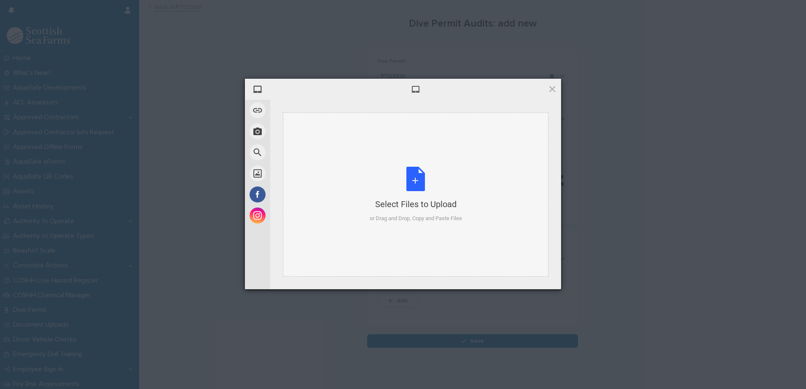
click at [429, 200] on div "Select Files to Upload" at bounding box center [416, 204] width 92 height 12
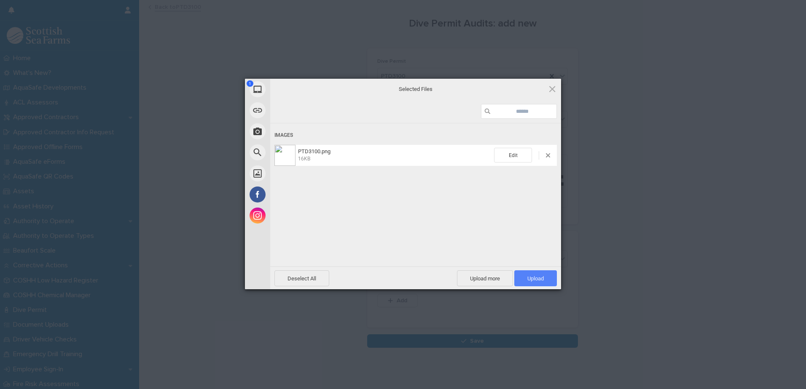
click at [534, 279] on span "Upload 1" at bounding box center [535, 279] width 16 height 6
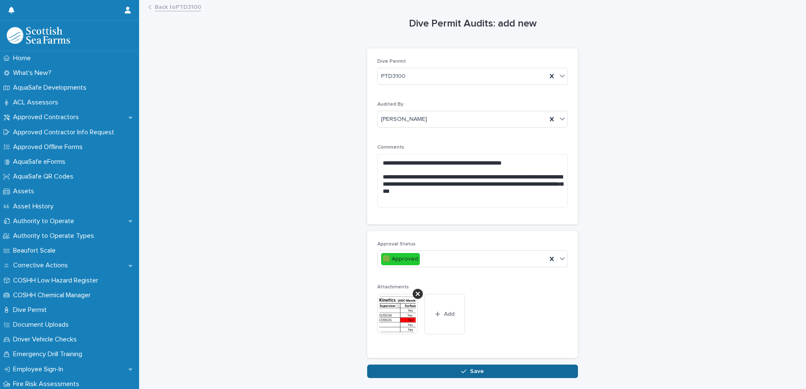
click at [480, 371] on button "Save" at bounding box center [472, 371] width 211 height 13
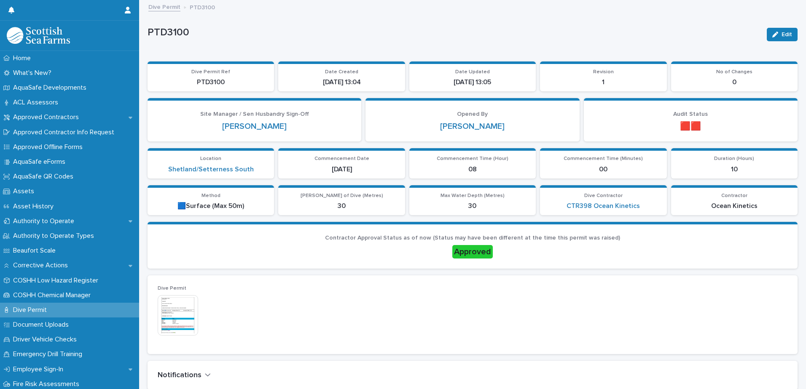
click at [170, 7] on link "Dive Permit" at bounding box center [164, 7] width 32 height 10
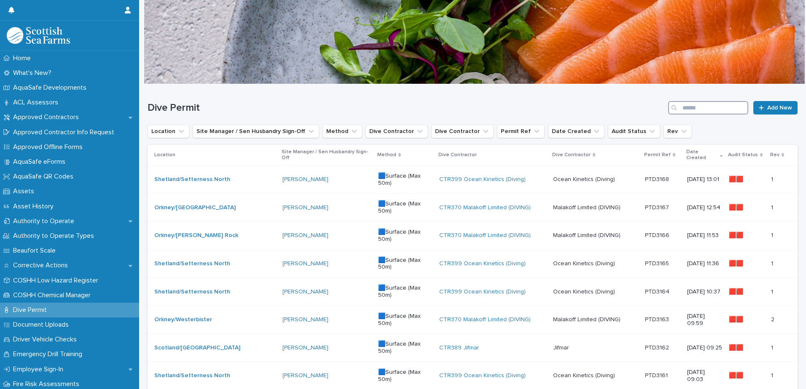
click at [712, 106] on input "Search" at bounding box center [708, 107] width 80 height 13
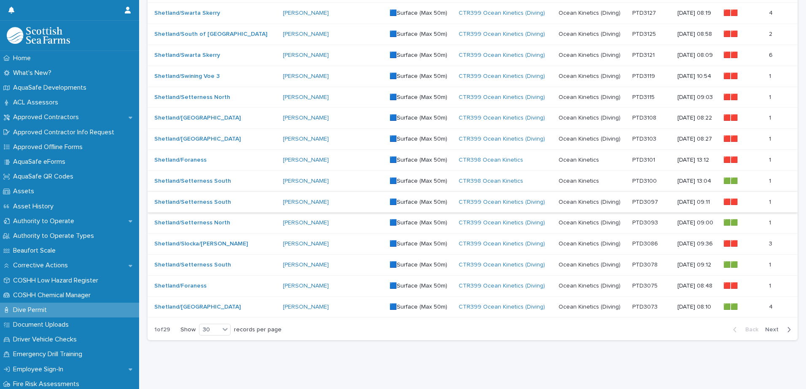
scroll to position [478, 0]
type input "*****"
click at [633, 136] on p at bounding box center [651, 139] width 38 height 7
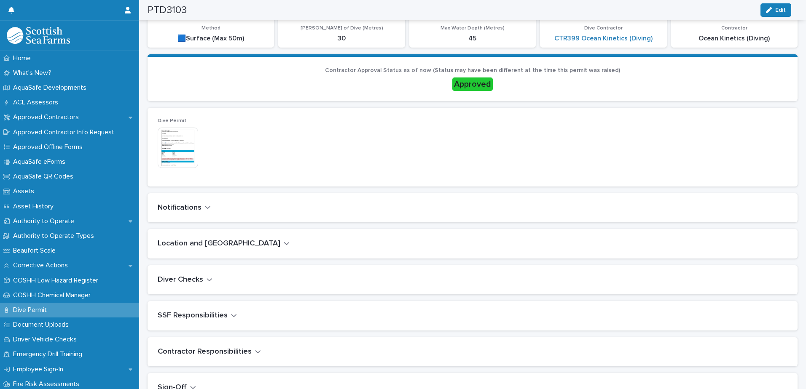
scroll to position [169, 0]
click at [205, 206] on icon "button" at bounding box center [208, 207] width 6 height 8
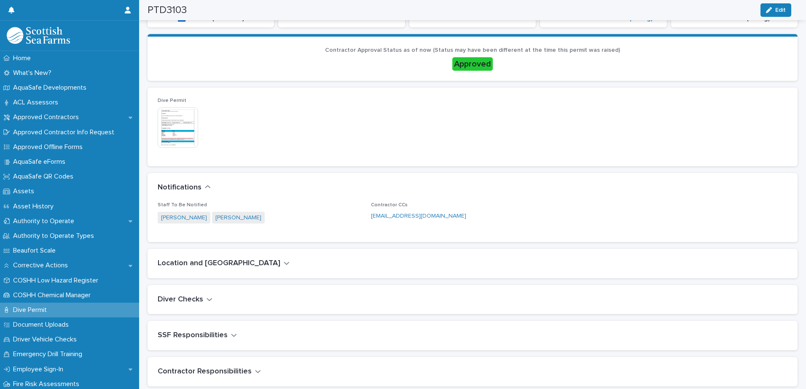
scroll to position [188, 0]
click at [241, 262] on div "Location and [GEOGRAPHIC_DATA]" at bounding box center [471, 263] width 626 height 9
click at [284, 263] on icon "button" at bounding box center [287, 263] width 6 height 8
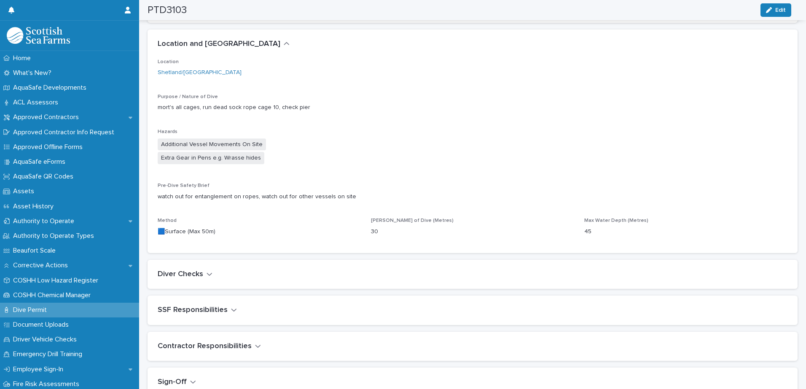
scroll to position [412, 0]
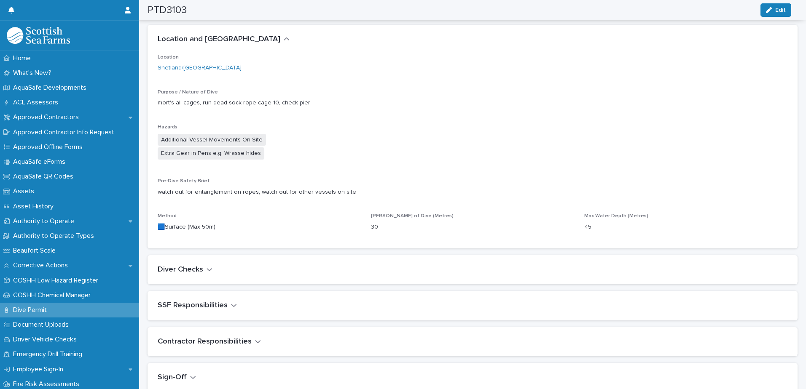
click at [207, 267] on icon "button" at bounding box center [209, 270] width 6 height 8
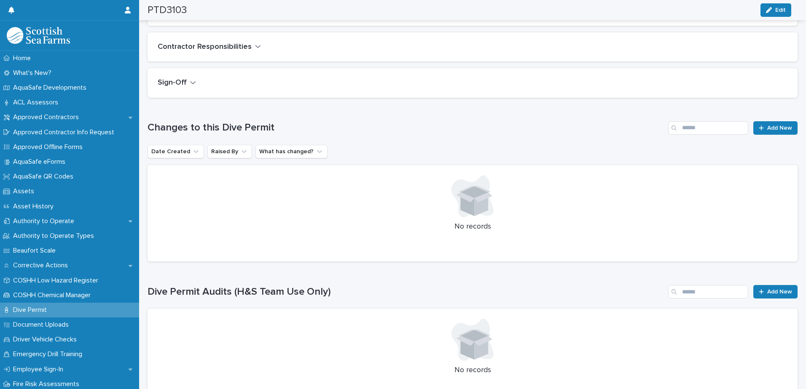
scroll to position [927, 0]
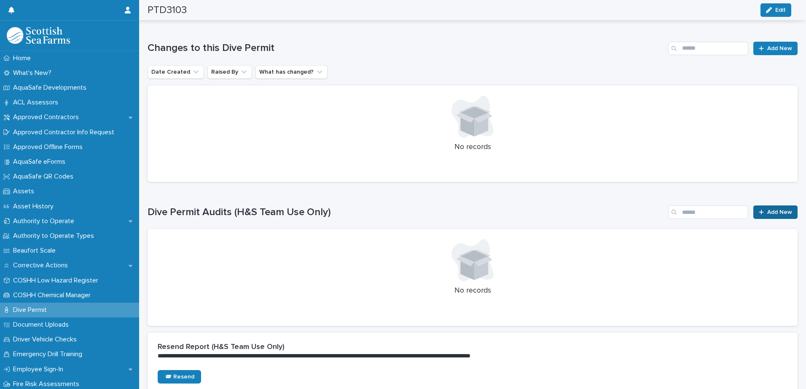
click at [768, 213] on span "Add New" at bounding box center [779, 212] width 25 height 6
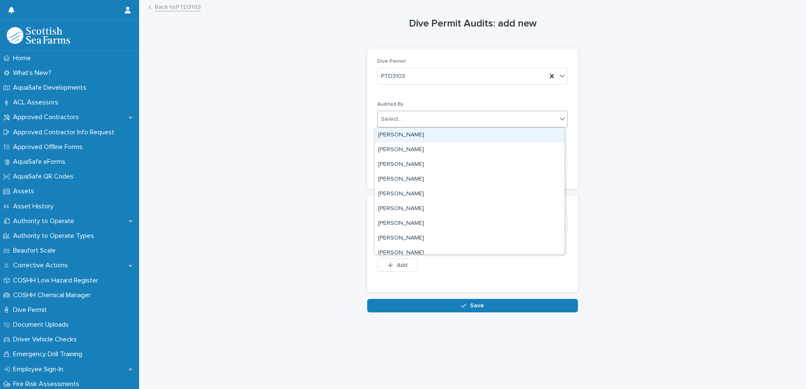
click at [410, 123] on div "Select..." at bounding box center [467, 120] width 179 height 14
type input "****"
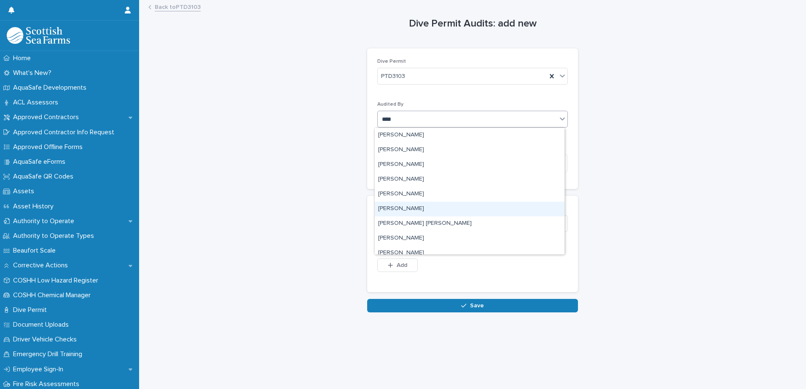
click at [412, 205] on div "[PERSON_NAME]" at bounding box center [470, 209] width 190 height 15
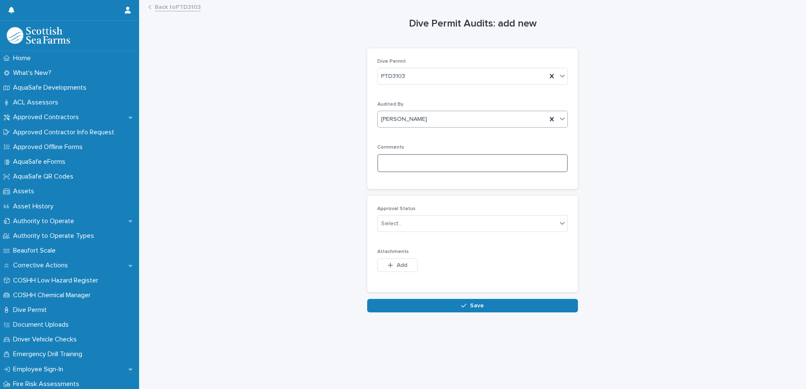
click at [413, 167] on textarea at bounding box center [472, 163] width 190 height 18
click at [403, 164] on textarea at bounding box center [472, 163] width 190 height 18
paste textarea "**********"
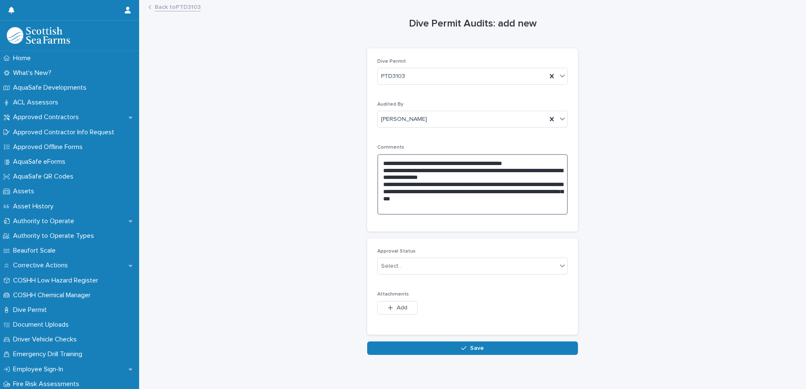
drag, startPoint x: 473, startPoint y: 179, endPoint x: 434, endPoint y: 177, distance: 39.2
click at [434, 177] on textarea "**********" at bounding box center [472, 184] width 190 height 61
click at [472, 178] on textarea "**********" at bounding box center [472, 184] width 190 height 61
drag, startPoint x: 474, startPoint y: 178, endPoint x: 377, endPoint y: 174, distance: 97.5
click at [377, 174] on textarea "**********" at bounding box center [472, 184] width 190 height 61
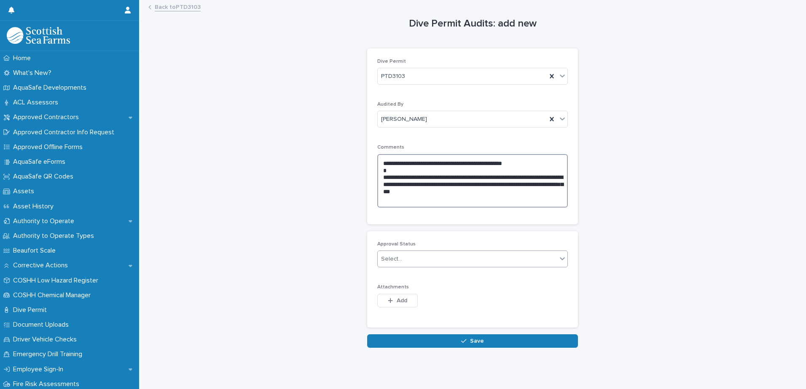
type textarea "**********"
click at [413, 264] on div "Select..." at bounding box center [467, 259] width 179 height 14
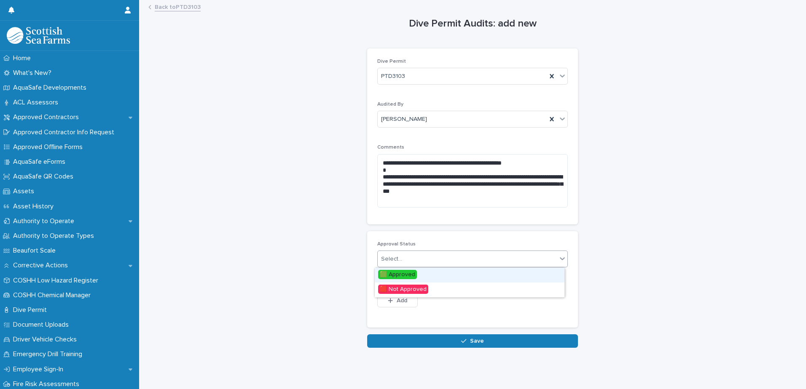
click at [405, 275] on span "🟩 Approved" at bounding box center [397, 274] width 39 height 9
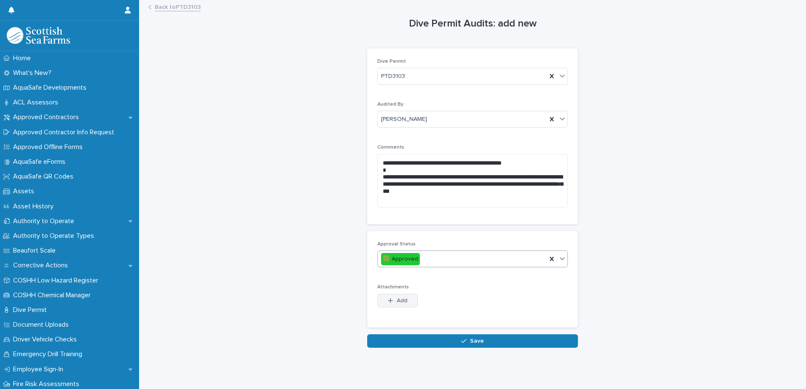
click at [403, 305] on button "Add" at bounding box center [397, 300] width 40 height 13
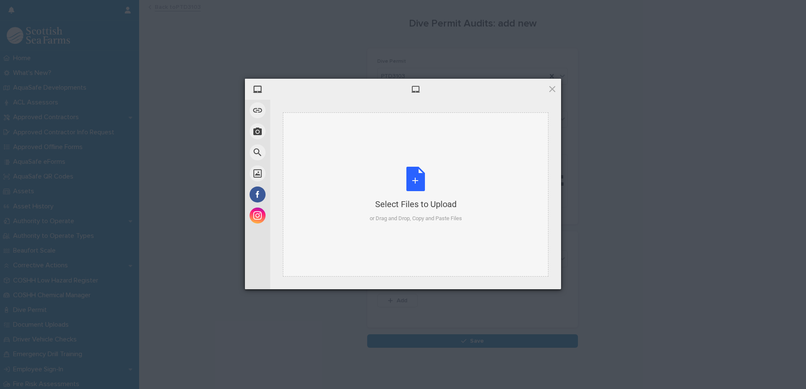
click at [420, 175] on div "Select Files to Upload or Drag and Drop, Copy and Paste Files" at bounding box center [416, 195] width 92 height 56
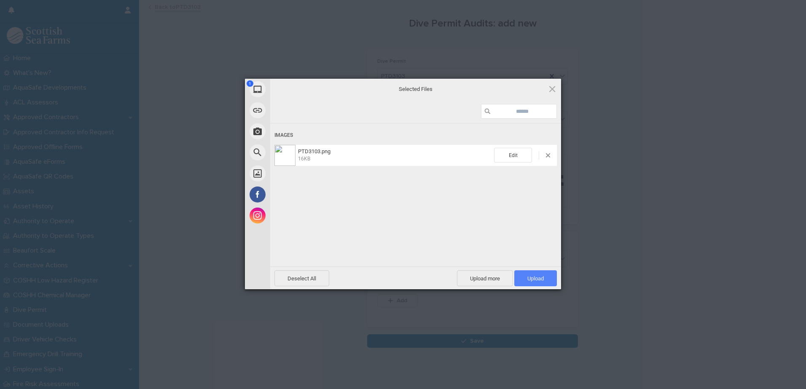
click at [533, 276] on span "Upload 1" at bounding box center [535, 279] width 16 height 6
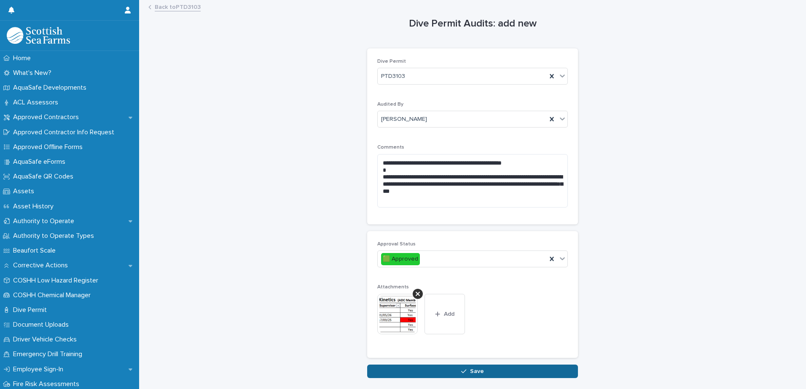
click at [475, 372] on span "Save" at bounding box center [477, 372] width 14 height 6
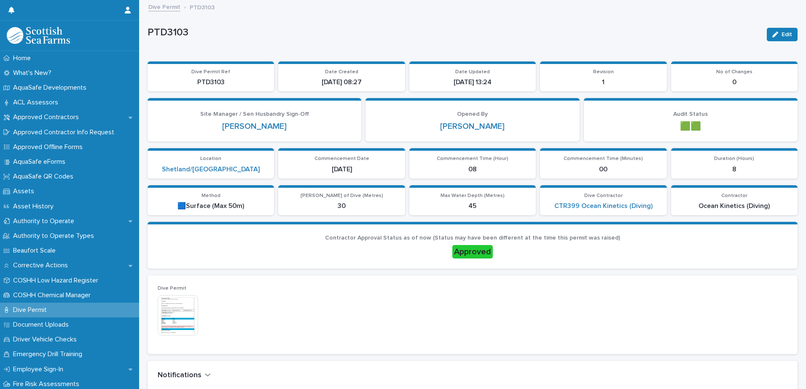
click at [154, 8] on link "Dive Permit" at bounding box center [164, 7] width 32 height 10
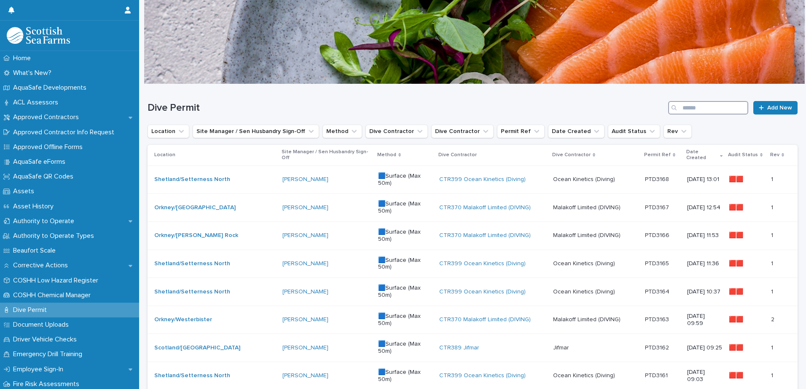
click at [714, 105] on input "Search" at bounding box center [708, 107] width 80 height 13
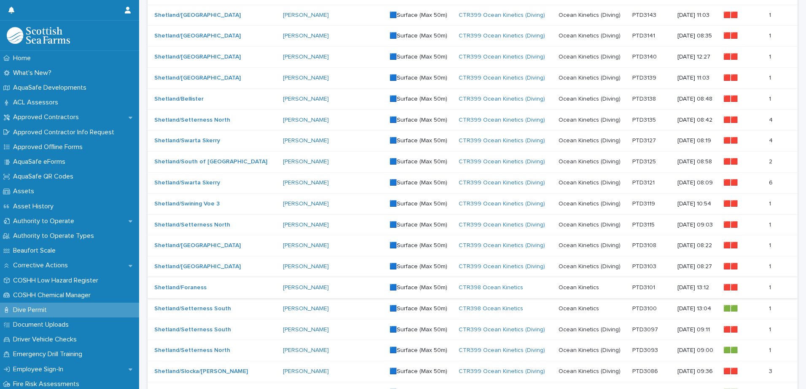
scroll to position [379, 0]
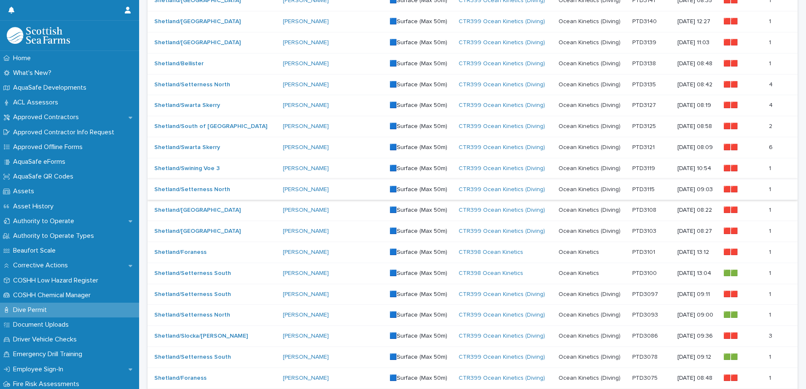
type input "*****"
click at [633, 190] on p at bounding box center [651, 189] width 38 height 7
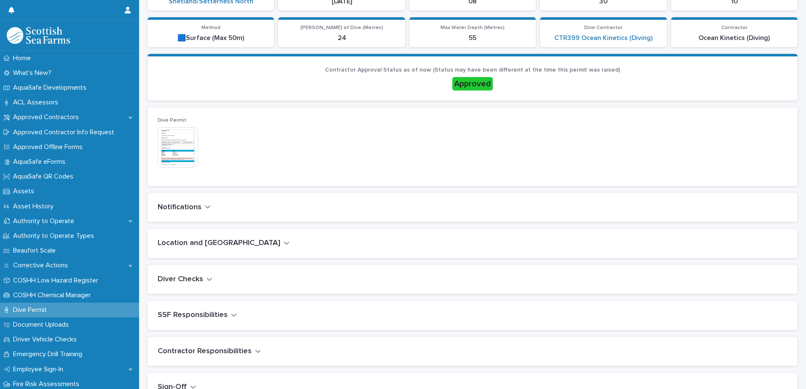
scroll to position [169, 0]
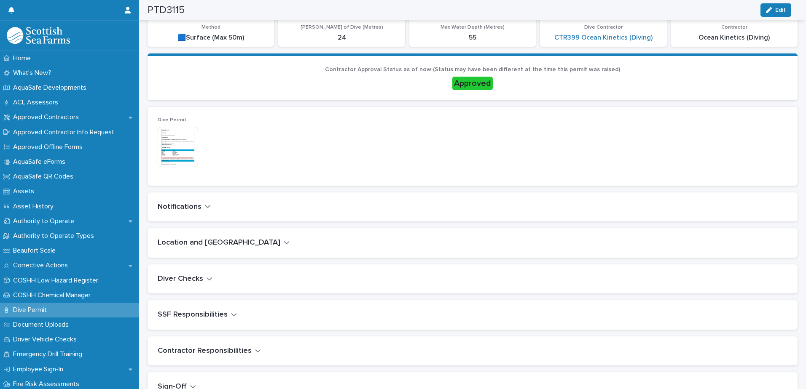
click at [206, 207] on icon "button" at bounding box center [207, 207] width 5 height 3
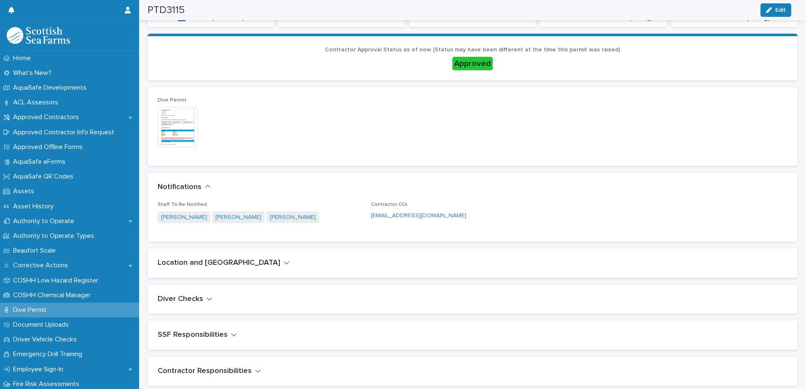
scroll to position [188, 0]
click at [284, 260] on icon "button" at bounding box center [287, 263] width 6 height 8
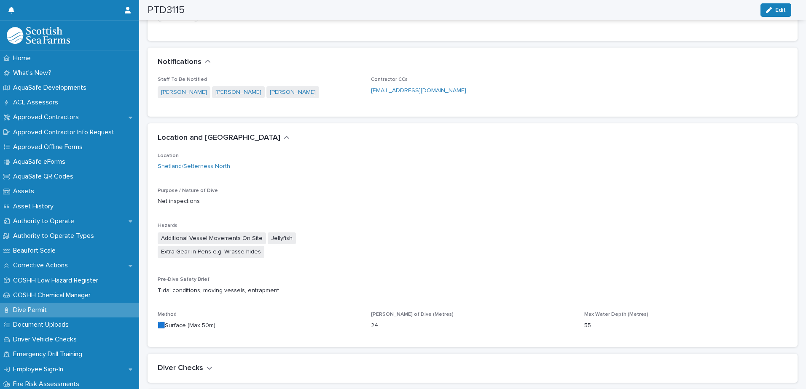
scroll to position [328, 0]
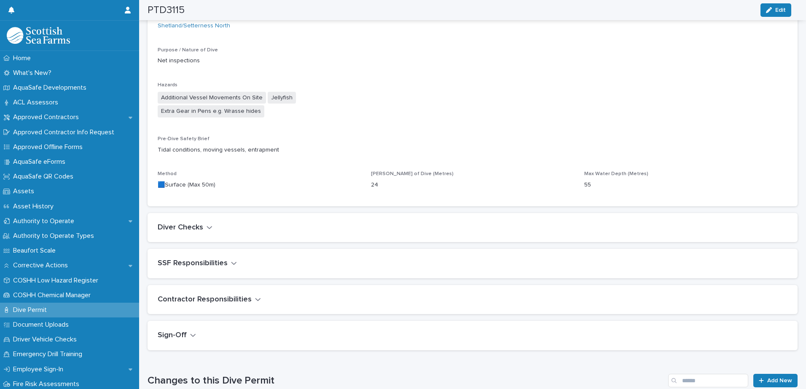
click at [210, 228] on icon "button" at bounding box center [209, 228] width 6 height 8
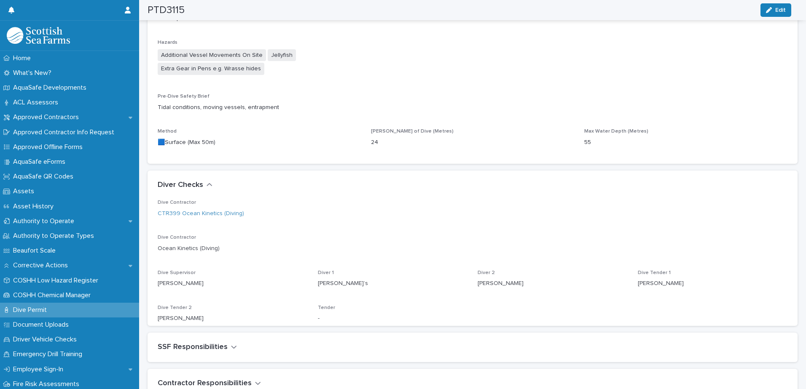
scroll to position [524, 0]
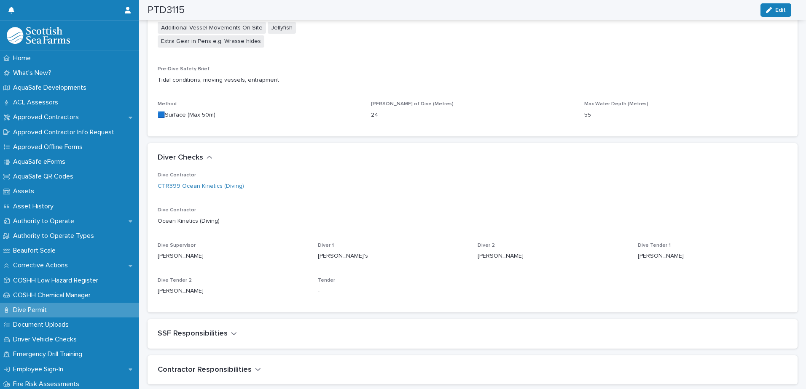
click at [218, 290] on p "[PERSON_NAME]" at bounding box center [233, 291] width 150 height 9
drag, startPoint x: 158, startPoint y: 291, endPoint x: 209, endPoint y: 292, distance: 50.6
click at [209, 292] on p "[PERSON_NAME]" at bounding box center [233, 291] width 150 height 9
drag, startPoint x: 209, startPoint y: 292, endPoint x: 200, endPoint y: 291, distance: 8.9
copy p "[PERSON_NAME]"
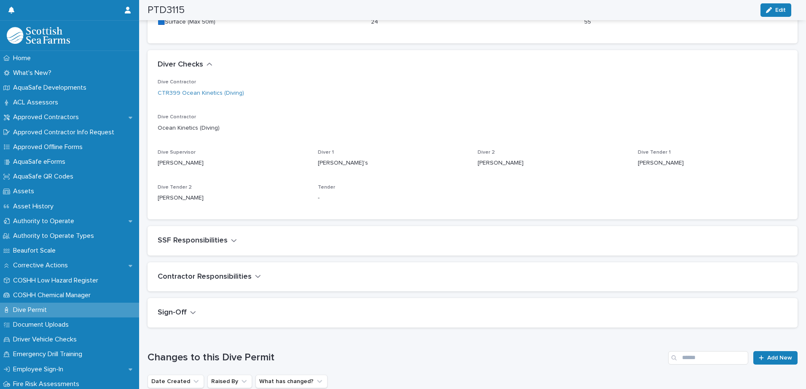
scroll to position [632, 0]
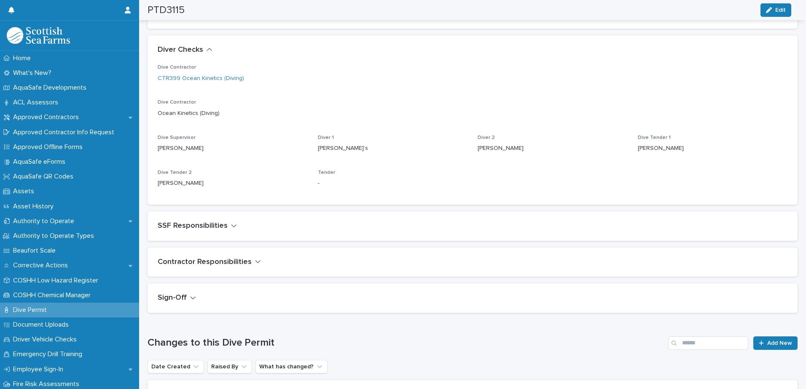
click at [459, 201] on div "Dive Contractor CTR399 Ocean Kinetics (Diving) Dive Contractor Ocean Kinetics (…" at bounding box center [472, 134] width 650 height 140
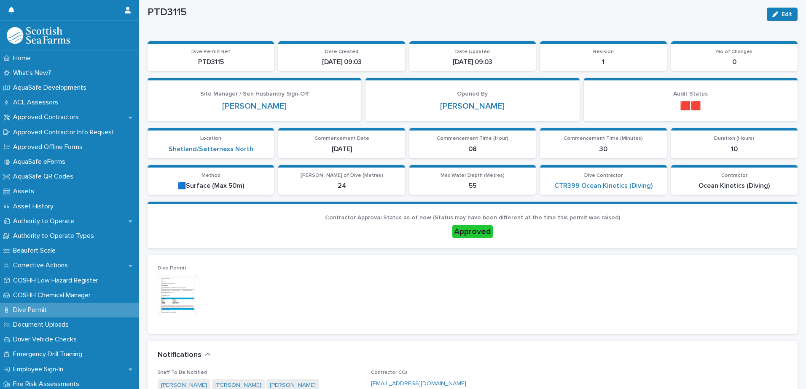
scroll to position [0, 0]
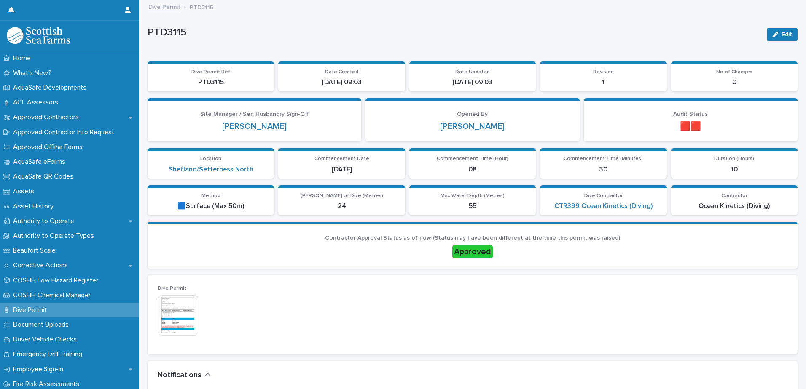
click at [177, 8] on link "Dive Permit" at bounding box center [164, 7] width 32 height 10
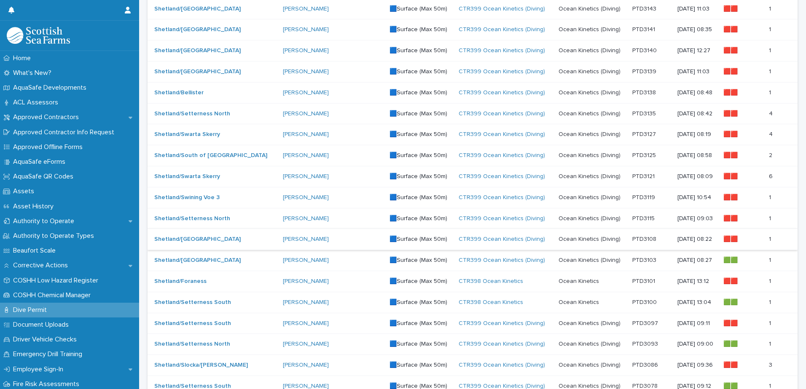
scroll to position [337, 0]
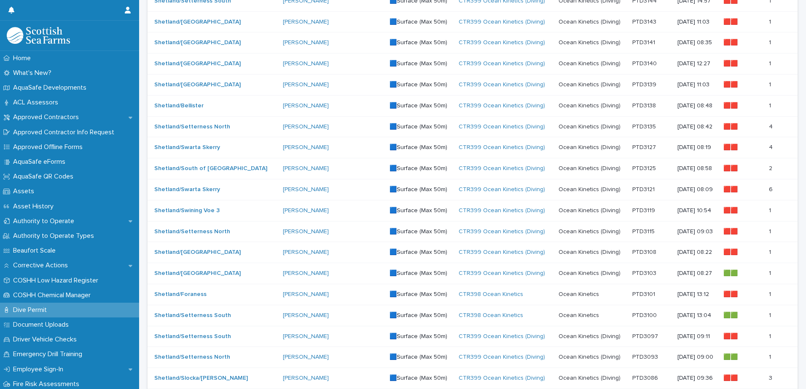
click at [632, 189] on p at bounding box center [651, 189] width 38 height 7
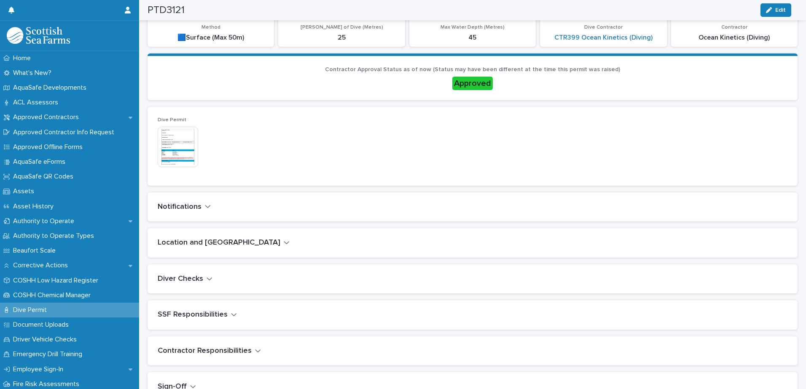
click at [209, 277] on icon "button" at bounding box center [209, 279] width 6 height 8
